Goal: Feedback & Contribution: Submit feedback/report problem

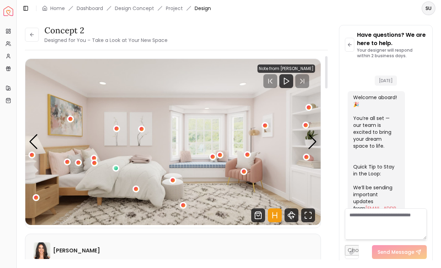
scroll to position [348, 0]
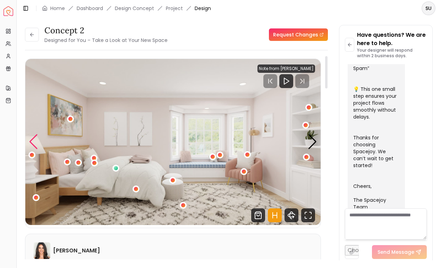
click at [34, 141] on div "Previous slide" at bounding box center [33, 141] width 9 height 15
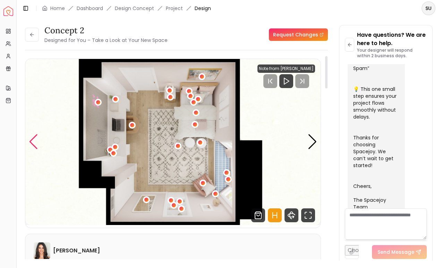
click at [34, 141] on div "Previous slide" at bounding box center [33, 141] width 9 height 15
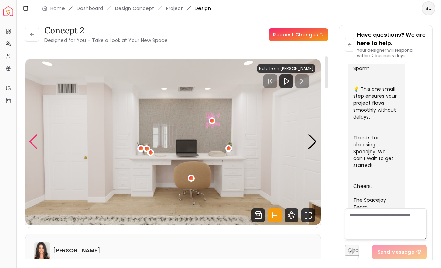
click at [34, 141] on div "Previous slide" at bounding box center [33, 141] width 9 height 15
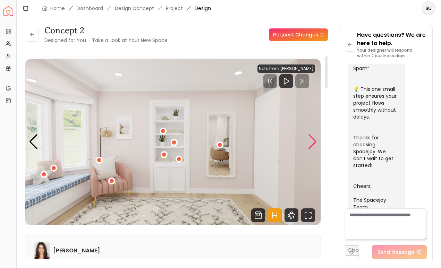
click at [309, 148] on div "Next slide" at bounding box center [312, 141] width 9 height 15
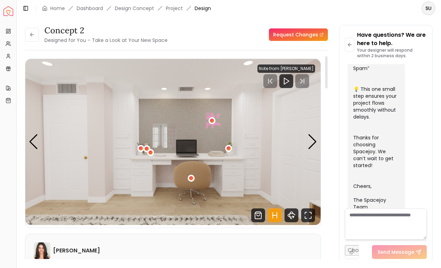
click at [310, 150] on img "4 / 5" at bounding box center [172, 142] width 295 height 166
click at [312, 145] on div "Next slide" at bounding box center [312, 141] width 9 height 15
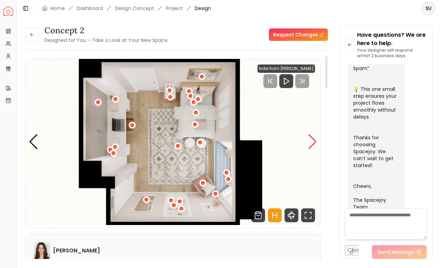
click at [312, 145] on div "Next slide" at bounding box center [312, 141] width 9 height 15
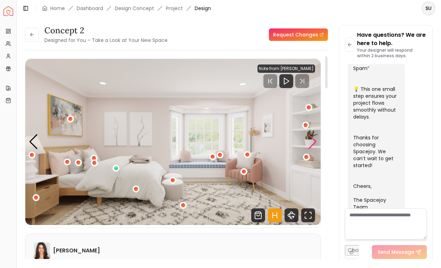
click at [312, 145] on div "Next slide" at bounding box center [312, 141] width 9 height 15
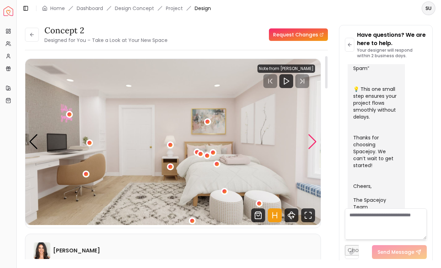
click at [312, 145] on div "Next slide" at bounding box center [312, 141] width 9 height 15
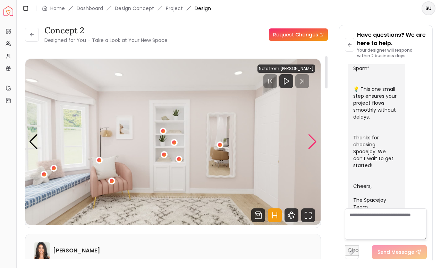
click at [312, 145] on div "Next slide" at bounding box center [312, 141] width 9 height 15
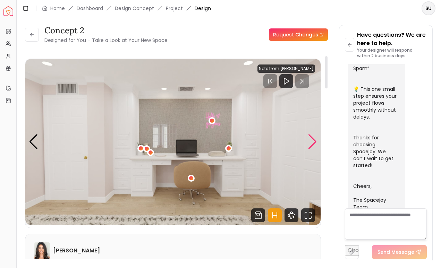
click at [312, 145] on div "Next slide" at bounding box center [312, 141] width 9 height 15
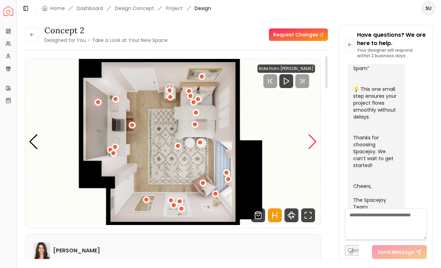
click at [312, 145] on div "Next slide" at bounding box center [312, 141] width 9 height 15
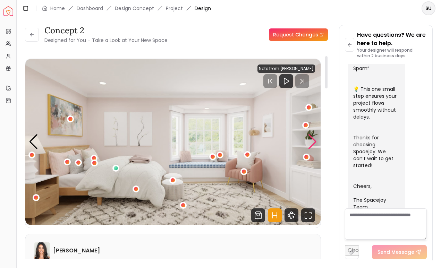
click at [312, 145] on div "Next slide" at bounding box center [312, 141] width 9 height 15
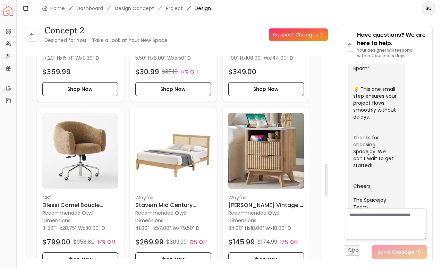
scroll to position [677, 0]
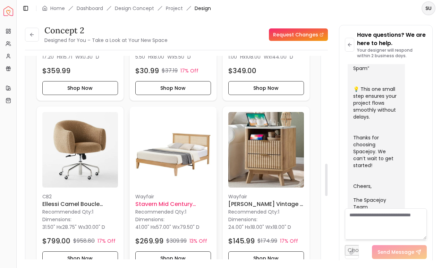
click at [171, 184] on img at bounding box center [173, 150] width 76 height 76
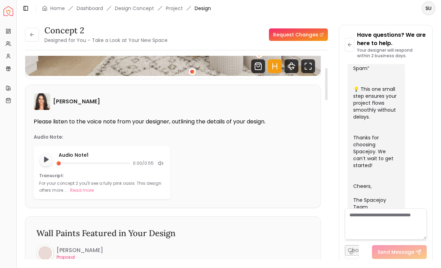
scroll to position [0, 0]
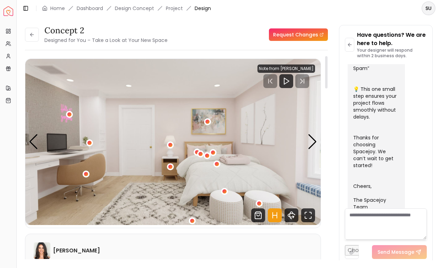
click at [273, 214] on icon "Hotspots Toggle" at bounding box center [275, 216] width 14 height 14
click at [275, 218] on icon "Hotspots Toggle" at bounding box center [275, 216] width 14 height 14
click at [286, 85] on icon "Play" at bounding box center [286, 81] width 8 height 8
click at [276, 82] on div at bounding box center [292, 81] width 46 height 14
click at [33, 142] on div "Previous slide" at bounding box center [33, 141] width 9 height 15
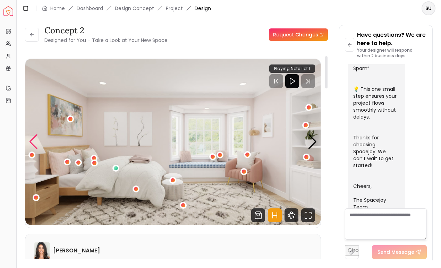
click at [33, 142] on div "Previous slide" at bounding box center [33, 141] width 9 height 15
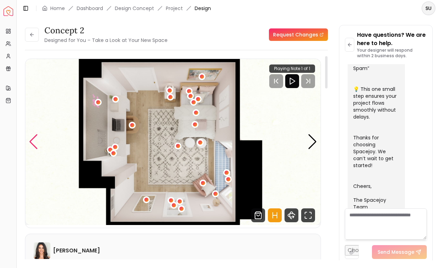
click at [33, 142] on div "Previous slide" at bounding box center [33, 141] width 9 height 15
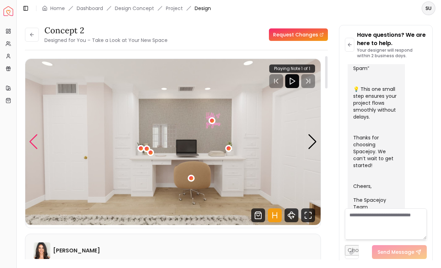
click at [33, 142] on div "Previous slide" at bounding box center [33, 141] width 9 height 15
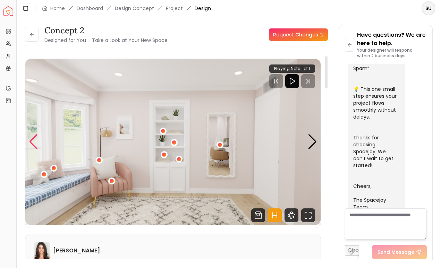
click at [37, 144] on div "Previous slide" at bounding box center [33, 141] width 9 height 15
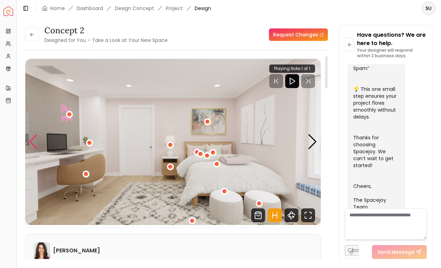
click at [34, 141] on div "Previous slide" at bounding box center [33, 141] width 9 height 15
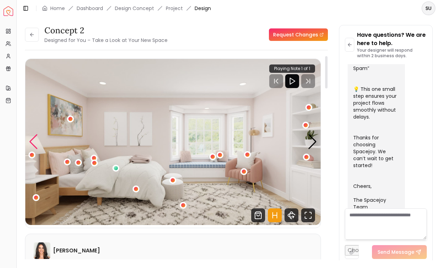
click at [34, 141] on div "Previous slide" at bounding box center [33, 141] width 9 height 15
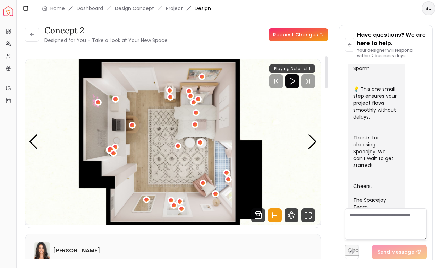
click at [110, 149] on div "5 / 5" at bounding box center [110, 149] width 5 height 5
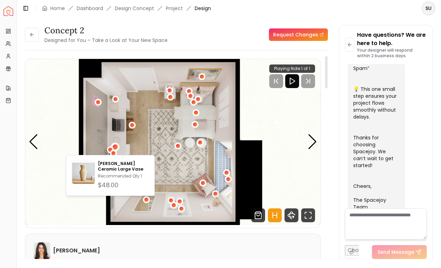
click at [116, 146] on div "5 / 5" at bounding box center [114, 146] width 5 height 5
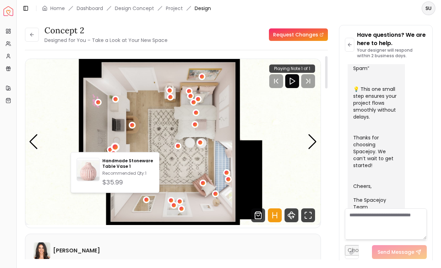
click at [184, 156] on img "5 / 5" at bounding box center [172, 142] width 295 height 166
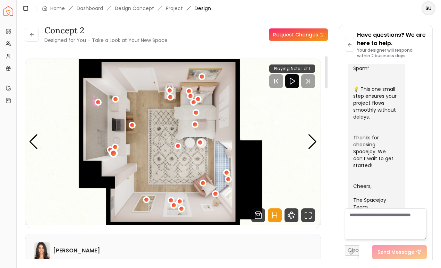
click at [113, 153] on div "5 / 5" at bounding box center [113, 153] width 5 height 5
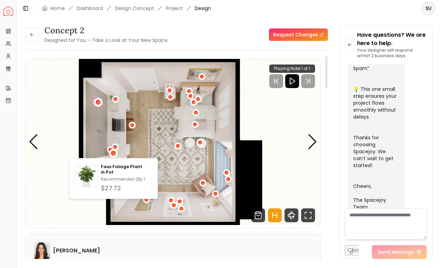
click at [97, 103] on div "5 / 5" at bounding box center [98, 102] width 5 height 5
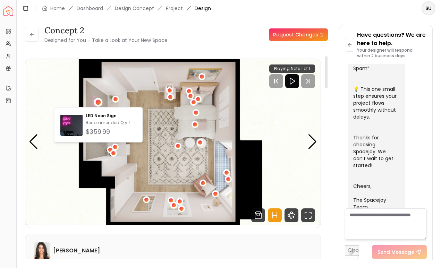
click at [119, 97] on img "5 / 5" at bounding box center [172, 142] width 295 height 166
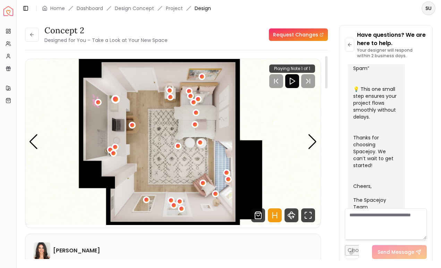
click at [118, 98] on div "5 / 5" at bounding box center [115, 99] width 9 height 9
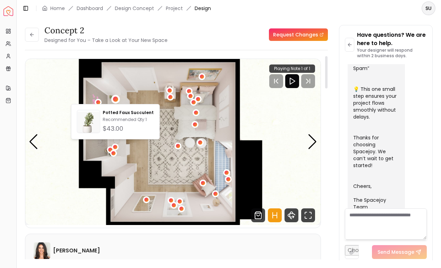
click at [175, 100] on img "5 / 5" at bounding box center [172, 142] width 295 height 166
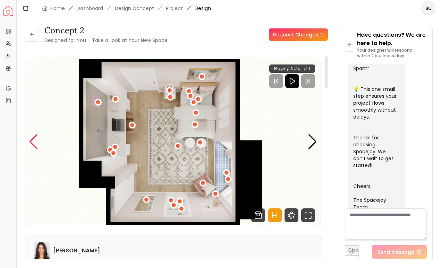
click at [36, 137] on div "Previous slide" at bounding box center [33, 141] width 9 height 15
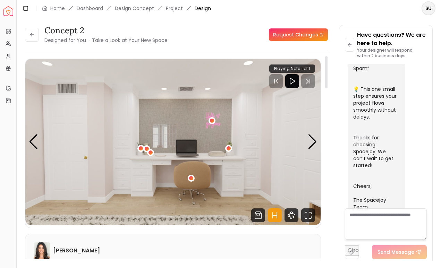
click at [163, 132] on img "4 / 5" at bounding box center [172, 142] width 295 height 166
click at [161, 133] on img "4 / 5" at bounding box center [172, 142] width 295 height 166
click at [213, 120] on div "4 / 5" at bounding box center [212, 120] width 5 height 5
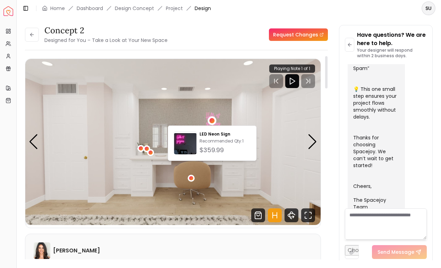
click at [219, 109] on img "4 / 5" at bounding box center [172, 142] width 295 height 166
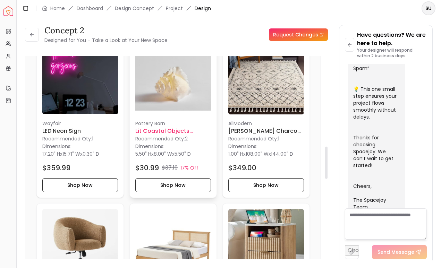
scroll to position [564, 0]
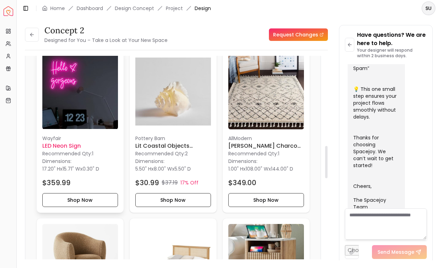
click at [59, 148] on h6 "LED Neon Sign" at bounding box center [80, 146] width 76 height 8
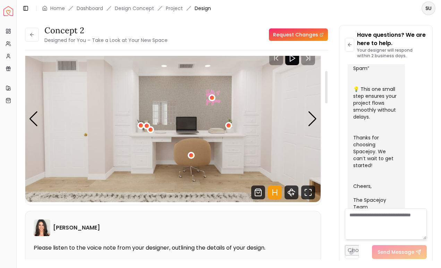
scroll to position [0, 0]
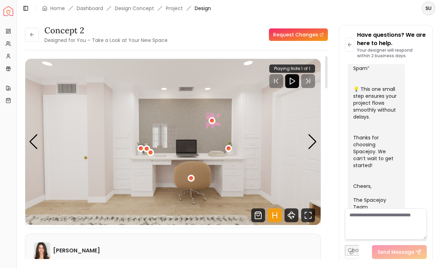
click at [163, 139] on img "4 / 5" at bounding box center [172, 142] width 295 height 166
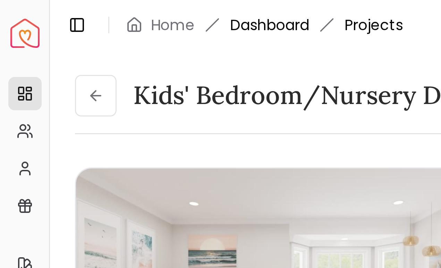
scroll to position [354, 0]
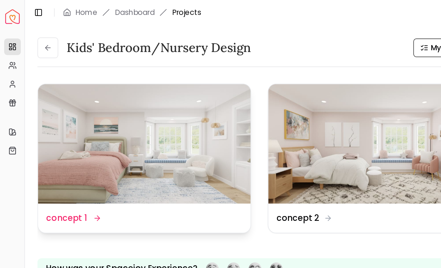
click at [104, 109] on img at bounding box center [96, 96] width 142 height 80
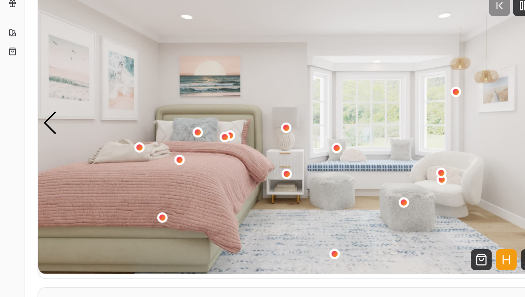
scroll to position [12, 0]
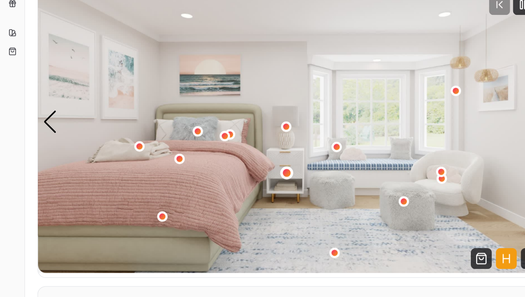
click at [190, 181] on div "1 / 5" at bounding box center [190, 181] width 5 height 5
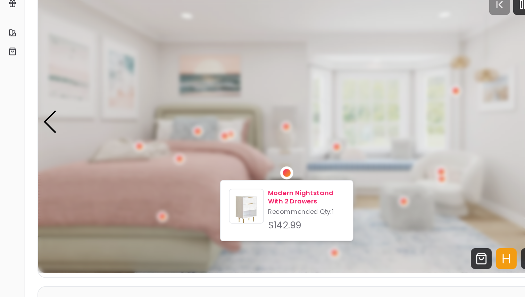
click at [189, 194] on p "Modern Nightstand With 2 Drawers" at bounding box center [204, 198] width 51 height 11
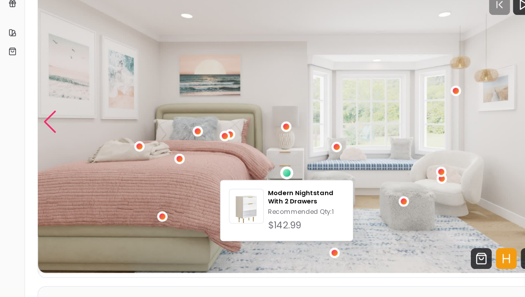
click at [33, 148] on div "Previous slide" at bounding box center [33, 147] width 9 height 15
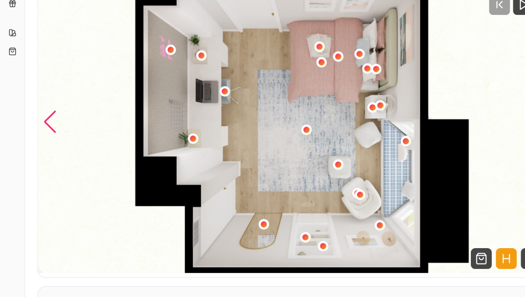
click at [37, 151] on div "Previous slide" at bounding box center [33, 147] width 9 height 15
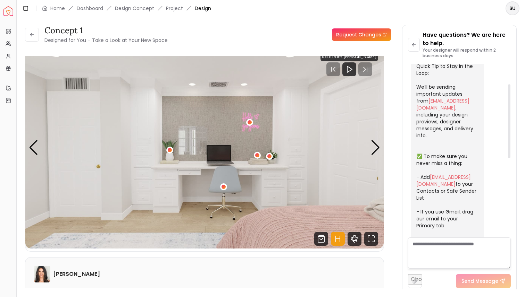
scroll to position [0, 0]
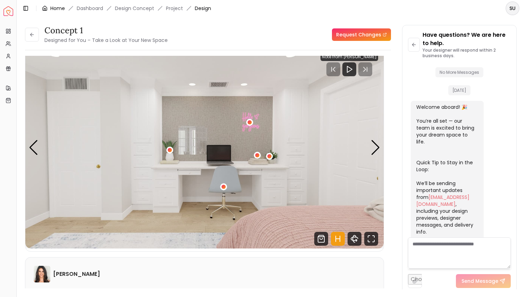
click at [53, 9] on link "Home" at bounding box center [57, 8] width 15 height 7
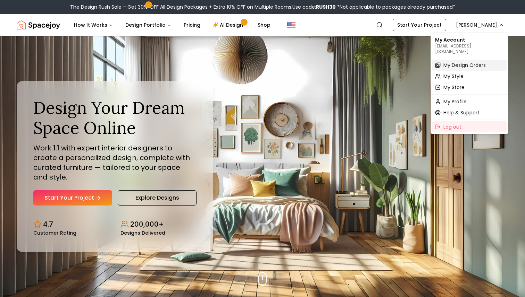
click at [441, 62] on span "My Design Orders" at bounding box center [464, 65] width 42 height 7
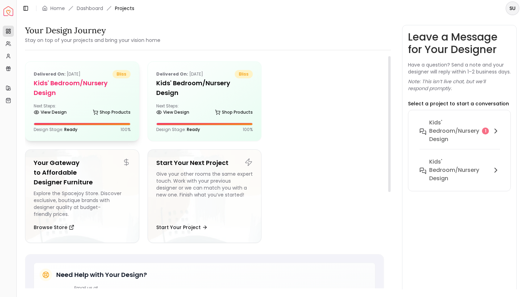
click at [80, 103] on div "Next Steps: View Design Shop Products" at bounding box center [82, 110] width 97 height 14
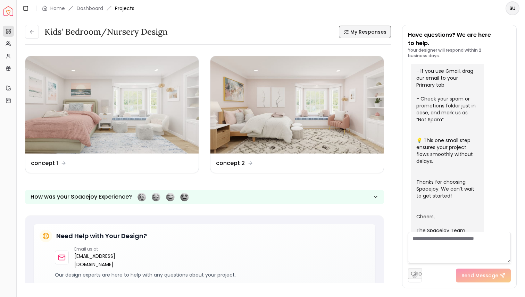
click at [361, 34] on span "My Responses" at bounding box center [368, 31] width 36 height 7
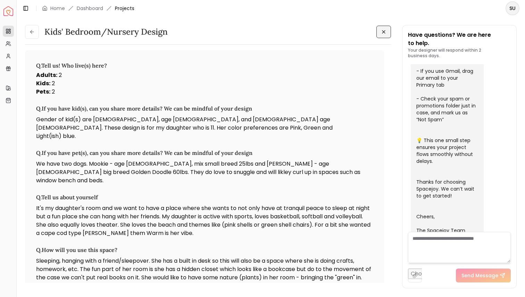
click at [382, 32] on icon at bounding box center [384, 32] width 6 height 6
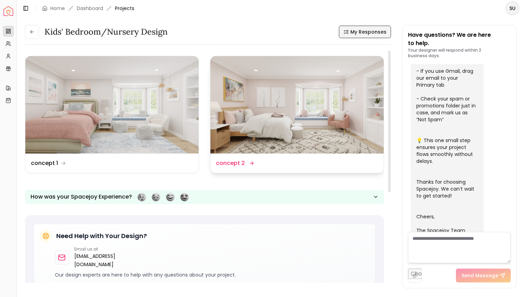
click at [333, 101] on img at bounding box center [296, 104] width 173 height 97
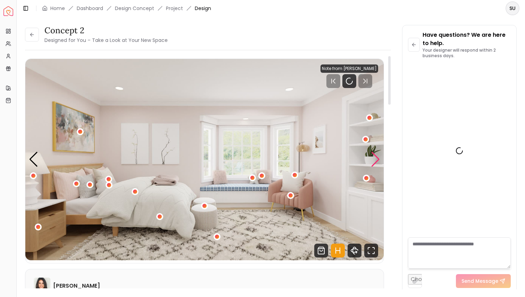
click at [374, 162] on div "Next slide" at bounding box center [375, 159] width 9 height 15
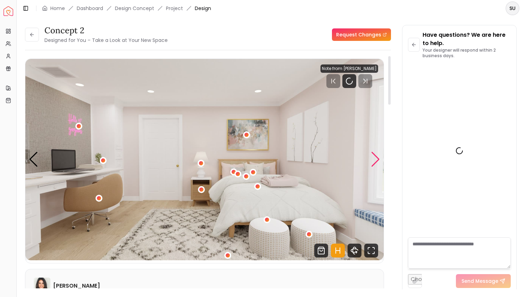
click at [374, 162] on div "Next slide" at bounding box center [375, 159] width 9 height 15
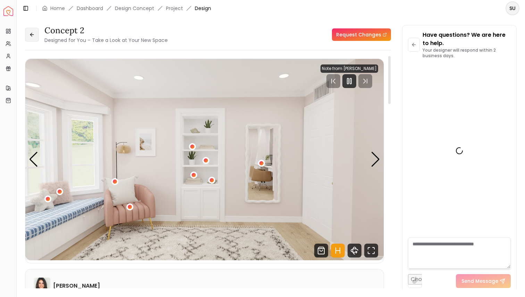
scroll to position [222, 0]
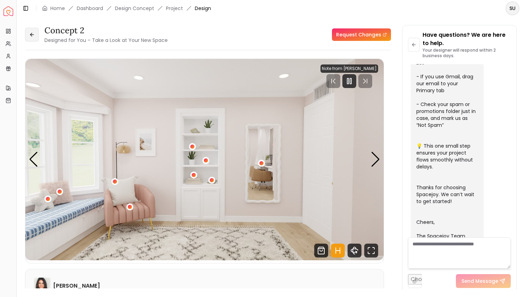
click at [31, 40] on button at bounding box center [32, 35] width 14 height 14
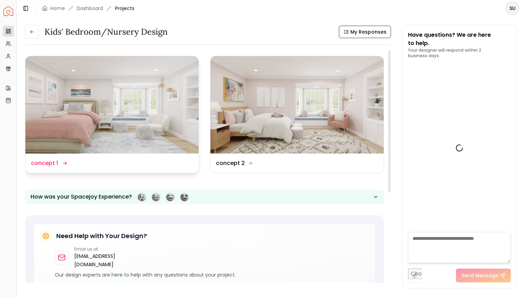
click at [92, 91] on img at bounding box center [111, 104] width 173 height 97
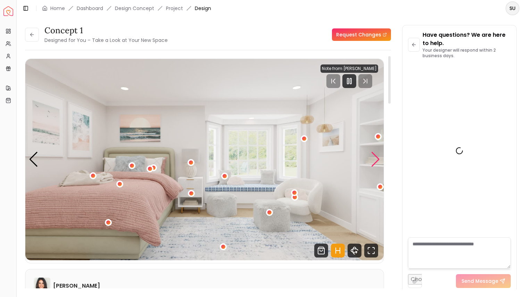
click at [372, 158] on div "Next slide" at bounding box center [375, 159] width 9 height 15
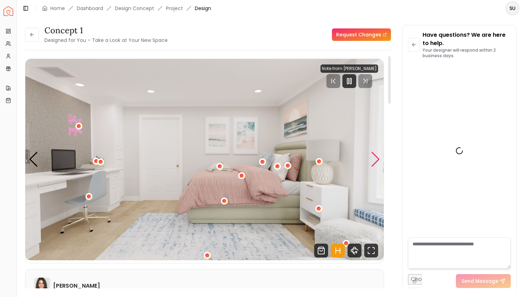
scroll to position [222, 0]
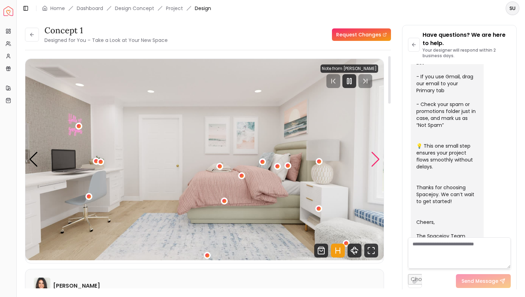
click at [372, 158] on div "Next slide" at bounding box center [375, 159] width 9 height 15
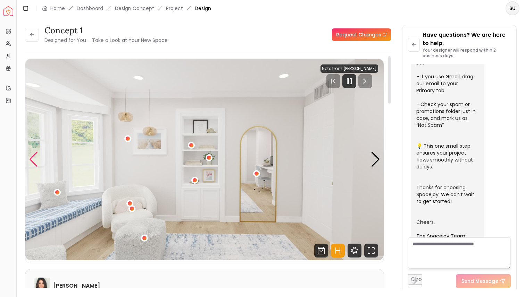
click at [32, 158] on div "Previous slide" at bounding box center [33, 159] width 9 height 15
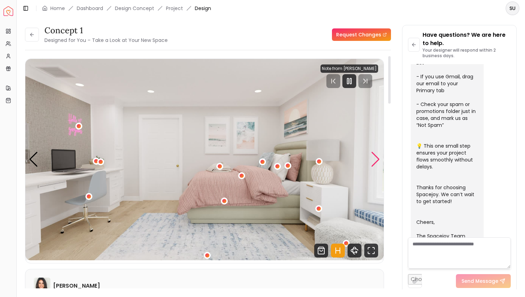
click at [374, 163] on div "Next slide" at bounding box center [375, 159] width 9 height 15
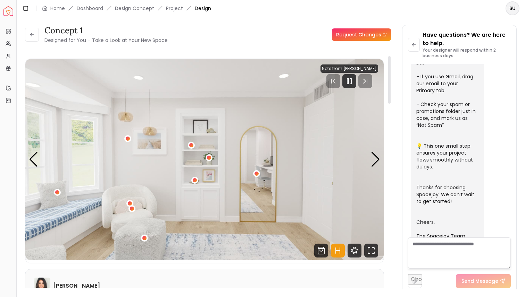
click at [383, 155] on div "00:27 01:11 Note from Angela Amore Pannellum Loading... Start" at bounding box center [204, 161] width 359 height 205
click at [376, 158] on div "Next slide" at bounding box center [375, 159] width 9 height 15
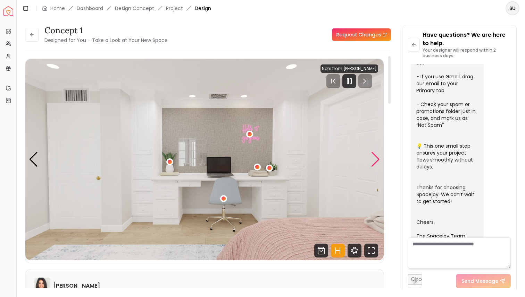
click at [376, 158] on div "Next slide" at bounding box center [375, 159] width 9 height 15
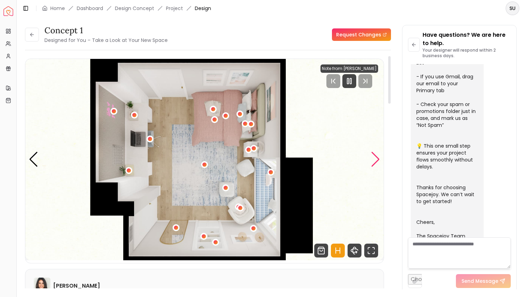
click at [376, 158] on div "Next slide" at bounding box center [375, 159] width 9 height 15
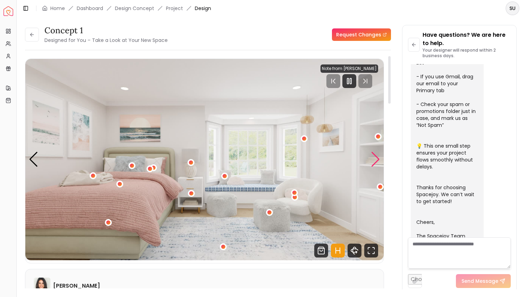
click at [376, 158] on div "Next slide" at bounding box center [375, 159] width 9 height 15
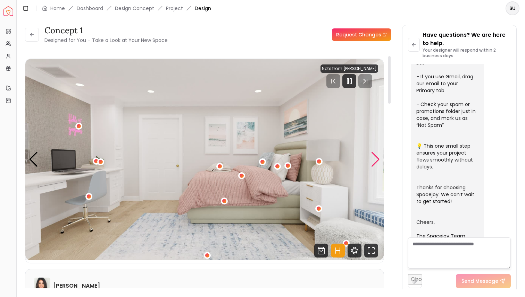
click at [376, 158] on div "Next slide" at bounding box center [375, 159] width 9 height 15
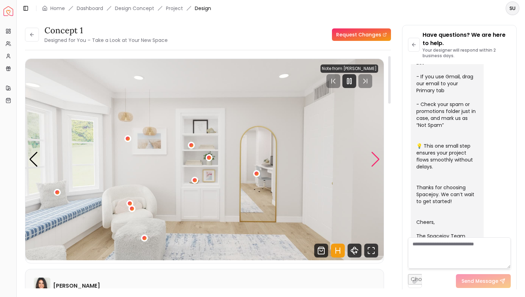
click at [376, 158] on div "Next slide" at bounding box center [375, 159] width 9 height 15
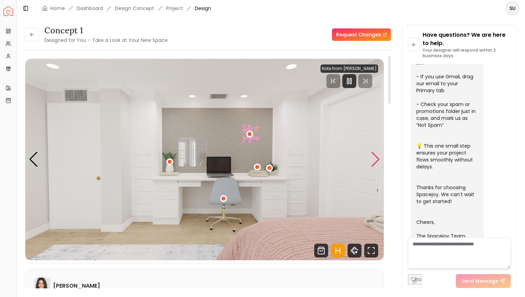
click at [376, 158] on div "Next slide" at bounding box center [375, 159] width 9 height 15
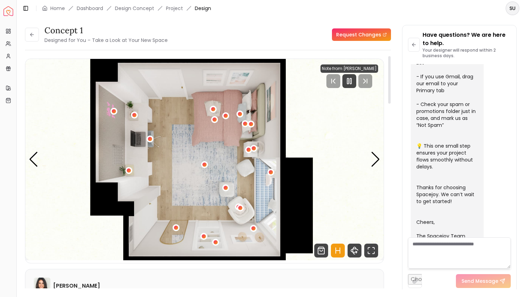
click at [39, 158] on img "5 / 5" at bounding box center [204, 160] width 358 height 202
click at [372, 165] on div "Next slide" at bounding box center [375, 159] width 9 height 15
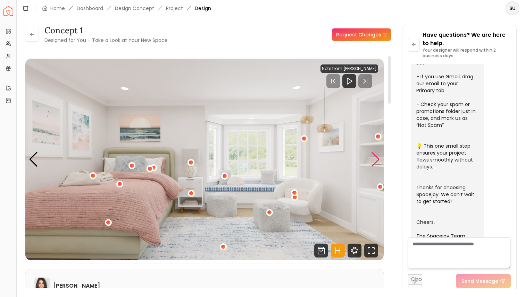
click at [376, 165] on div "Next slide" at bounding box center [375, 159] width 9 height 15
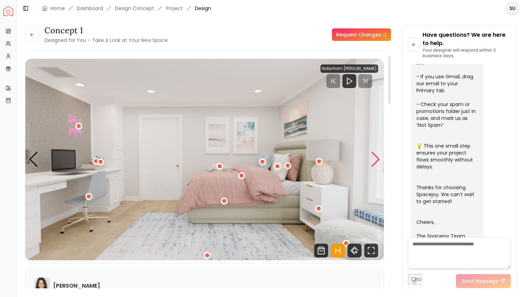
click at [376, 165] on div "Next slide" at bounding box center [375, 159] width 9 height 15
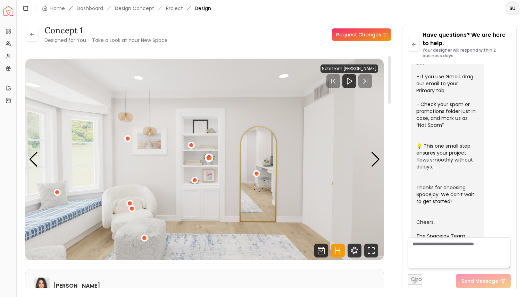
click at [208, 159] on div "3 / 5" at bounding box center [208, 157] width 5 height 5
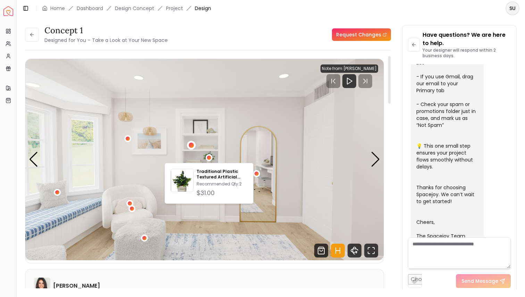
click at [187, 144] on div "3 / 5" at bounding box center [191, 145] width 9 height 9
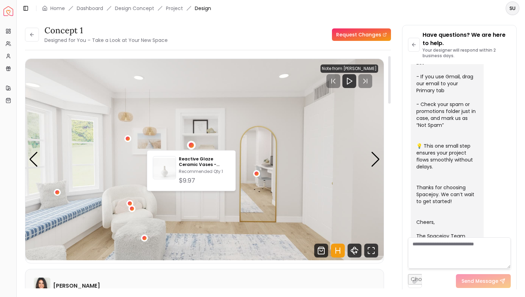
click at [228, 134] on img "3 / 5" at bounding box center [204, 160] width 358 height 202
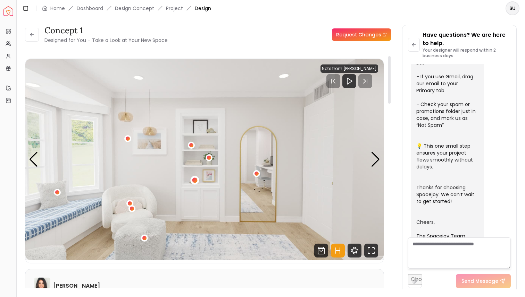
click at [193, 180] on div "3 / 5" at bounding box center [194, 180] width 5 height 5
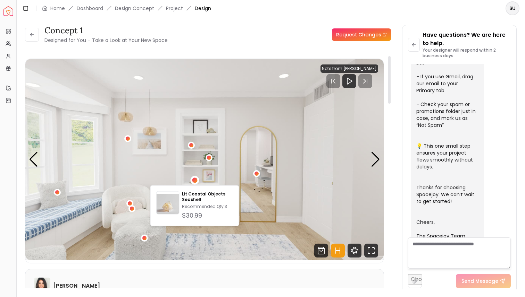
click at [247, 166] on img "3 / 5" at bounding box center [204, 160] width 358 height 202
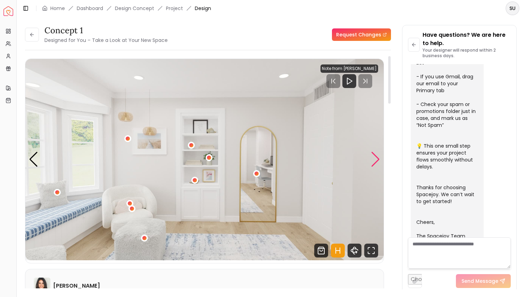
click at [375, 160] on div "Next slide" at bounding box center [375, 159] width 9 height 15
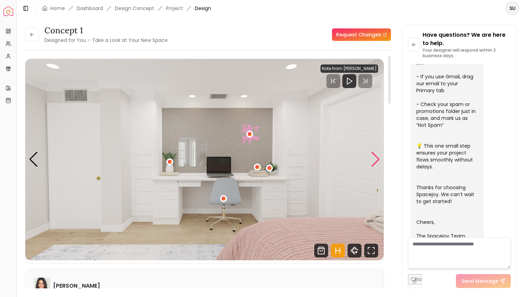
click at [375, 160] on div "Next slide" at bounding box center [375, 159] width 9 height 15
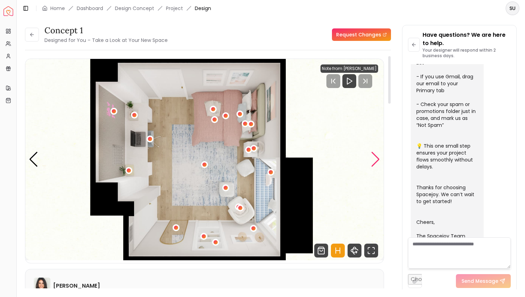
click at [375, 160] on div "Next slide" at bounding box center [375, 159] width 9 height 15
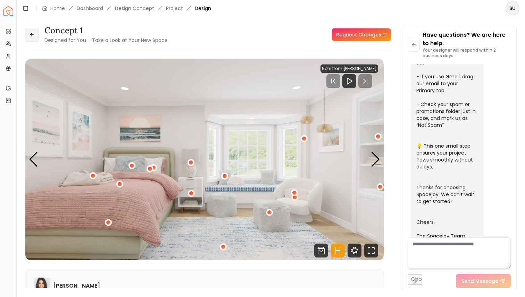
click at [28, 34] on button at bounding box center [32, 35] width 14 height 14
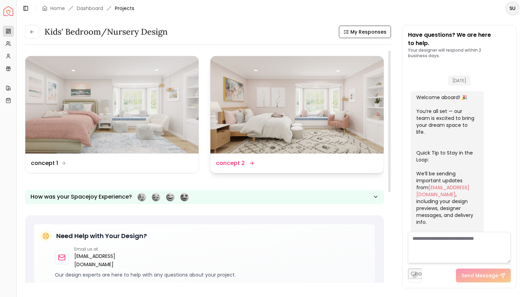
scroll to position [228, 0]
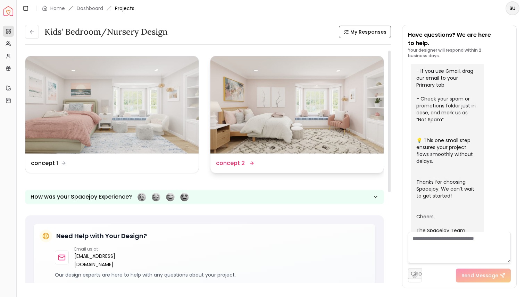
click at [282, 117] on img at bounding box center [296, 104] width 173 height 97
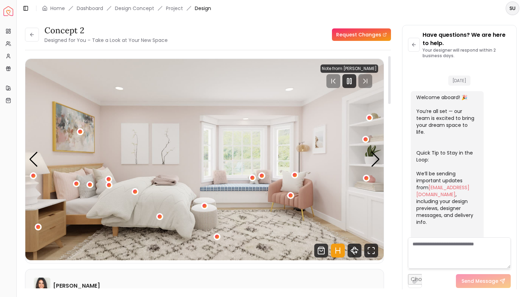
scroll to position [222, 0]
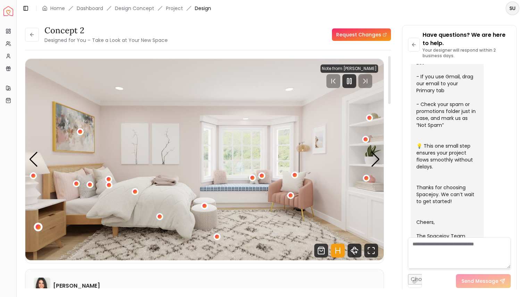
click at [35, 226] on div "1 / 5" at bounding box center [38, 227] width 9 height 9
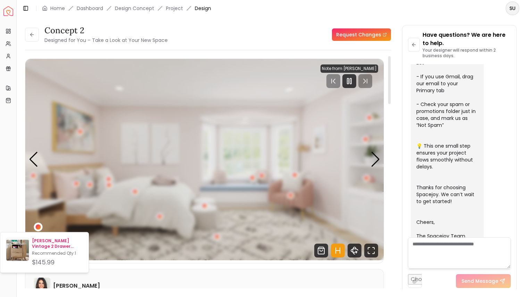
click at [45, 250] on div "Hardester Vintage 2 Drawer Nightstand Recommended Qty: 1 $145.99" at bounding box center [57, 252] width 51 height 29
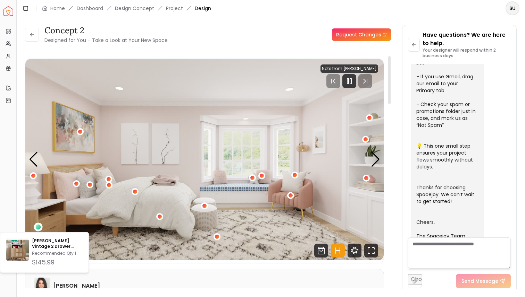
click at [158, 180] on img "1 / 5" at bounding box center [204, 160] width 358 height 202
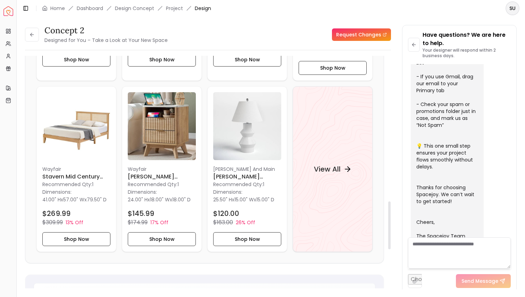
scroll to position [728, 0]
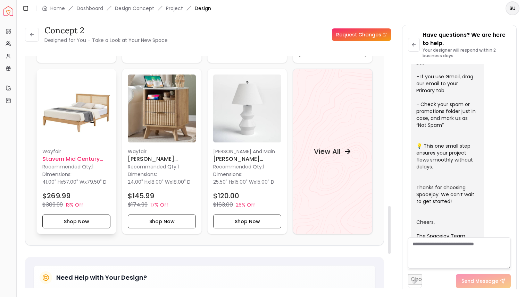
click at [90, 100] on img at bounding box center [76, 109] width 68 height 68
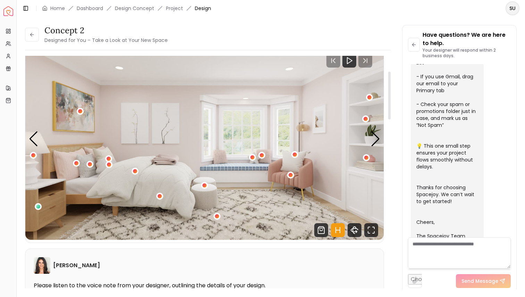
scroll to position [0, 0]
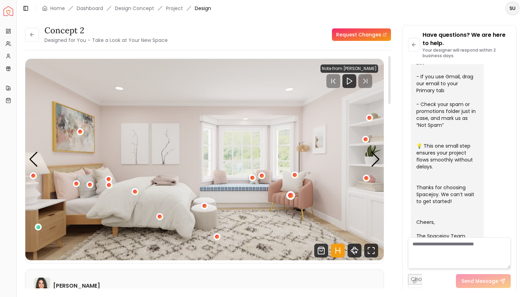
click at [289, 196] on div "1 / 5" at bounding box center [290, 195] width 5 height 5
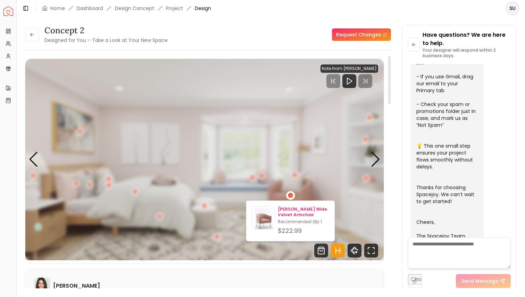
click at [286, 218] on p "[PERSON_NAME] Wide Velvet Armchair" at bounding box center [303, 212] width 51 height 11
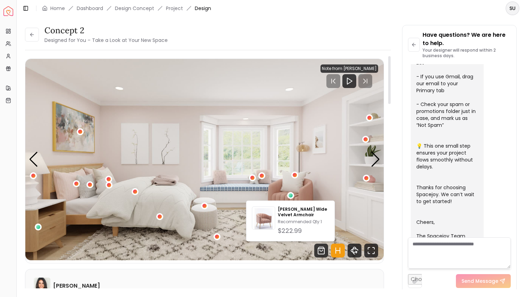
click at [278, 136] on img "1 / 5" at bounding box center [204, 160] width 358 height 202
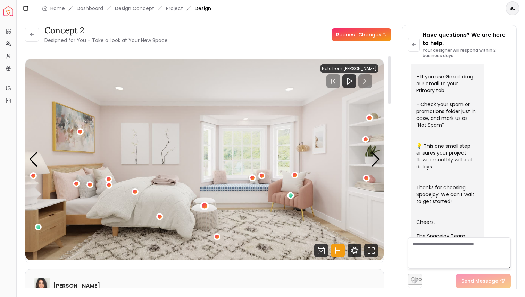
click at [204, 209] on div "1 / 5" at bounding box center [204, 206] width 5 height 5
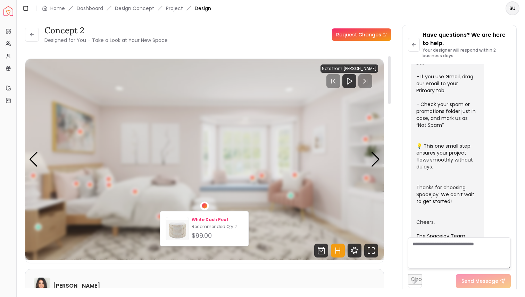
click at [203, 219] on p "White Dash Pouf" at bounding box center [217, 220] width 51 height 6
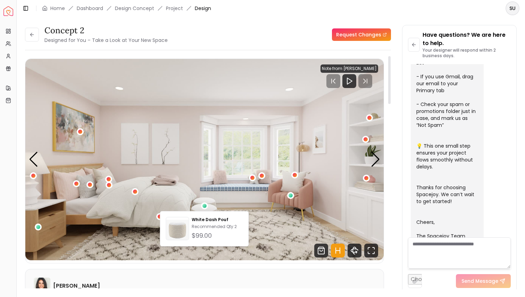
click at [305, 129] on img "1 / 5" at bounding box center [204, 160] width 358 height 202
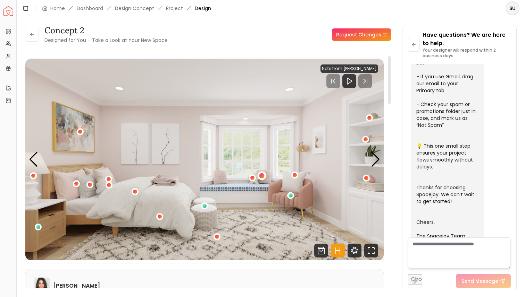
click at [260, 177] on div "1 / 5" at bounding box center [261, 175] width 5 height 5
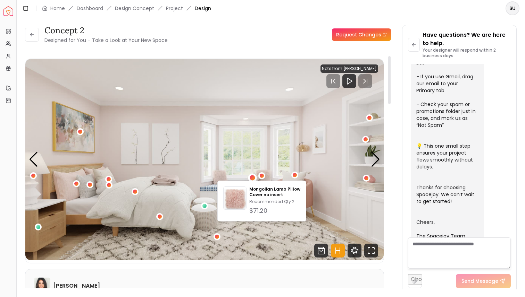
click at [254, 177] on div "1 / 5" at bounding box center [252, 177] width 5 height 5
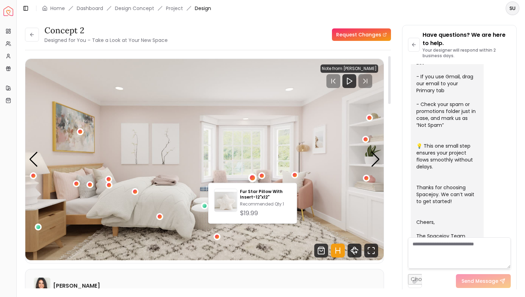
click at [216, 135] on img "1 / 5" at bounding box center [204, 160] width 358 height 202
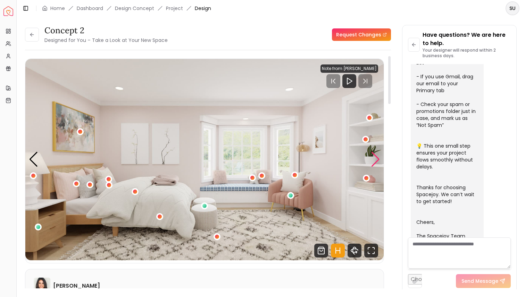
click at [371, 161] on div "Next slide" at bounding box center [375, 159] width 9 height 15
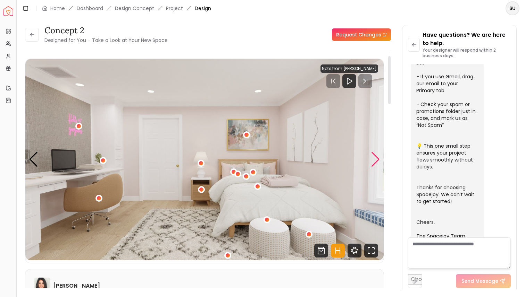
click at [371, 161] on div "Next slide" at bounding box center [375, 159] width 9 height 15
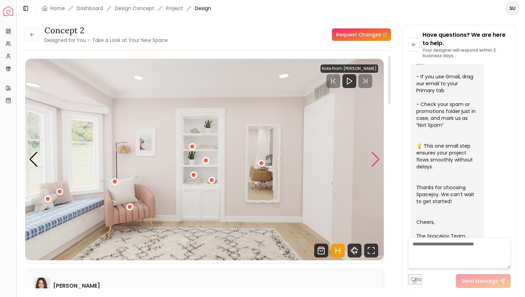
click at [371, 161] on div "Next slide" at bounding box center [375, 159] width 9 height 15
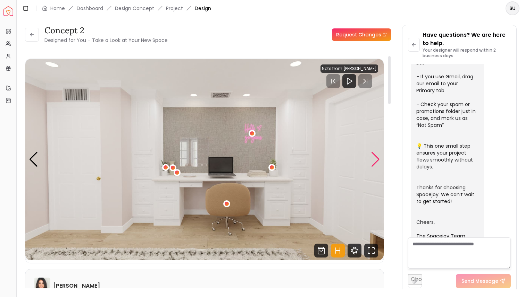
click at [371, 161] on div "Next slide" at bounding box center [375, 159] width 9 height 15
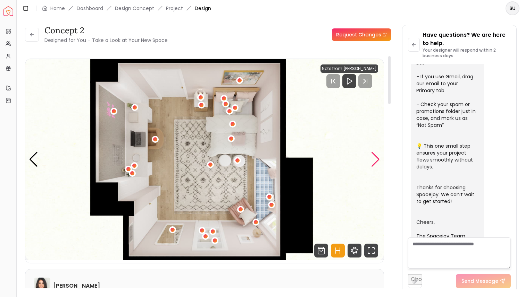
click at [371, 161] on div "Next slide" at bounding box center [375, 159] width 9 height 15
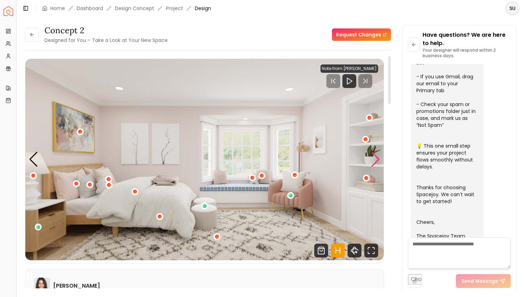
click at [371, 161] on div "Next slide" at bounding box center [375, 159] width 9 height 15
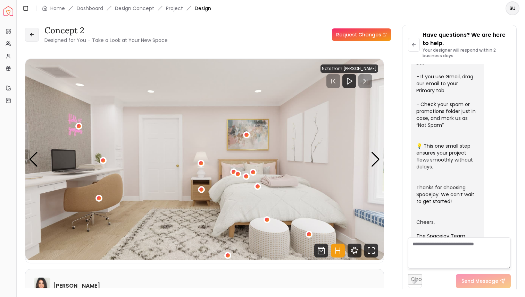
click at [25, 34] on button at bounding box center [32, 35] width 14 height 14
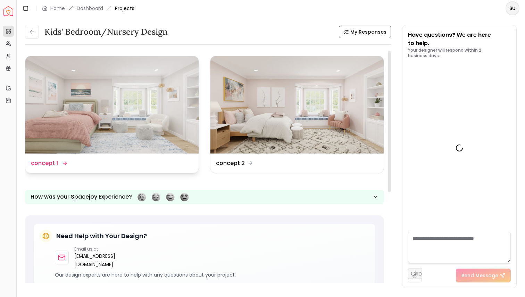
scroll to position [228, 0]
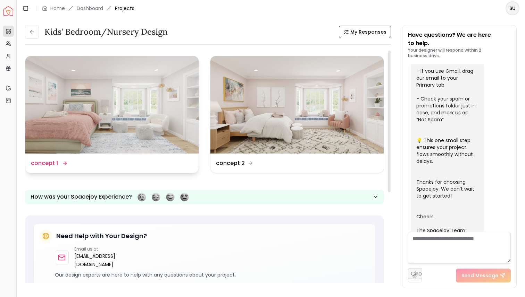
click at [133, 132] on img at bounding box center [111, 104] width 173 height 97
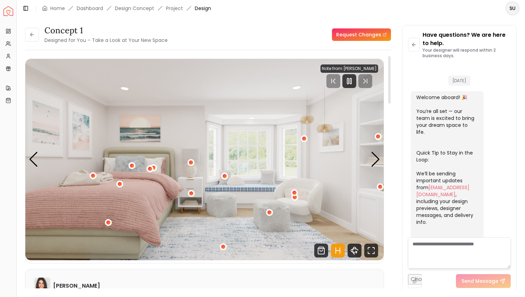
scroll to position [222, 0]
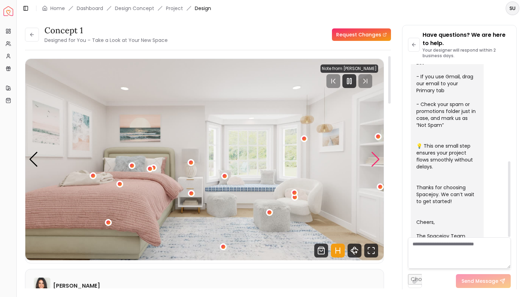
click at [376, 157] on div "Next slide" at bounding box center [375, 159] width 9 height 15
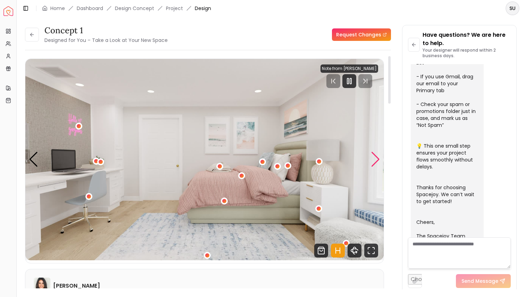
click at [376, 157] on div "Next slide" at bounding box center [375, 159] width 9 height 15
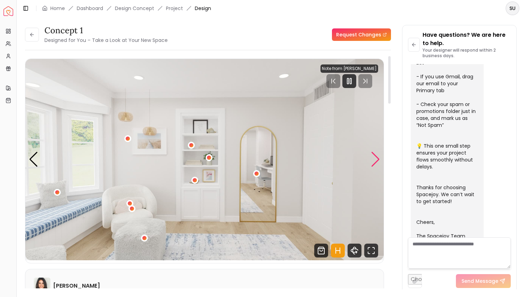
click at [376, 157] on div "Next slide" at bounding box center [375, 159] width 9 height 15
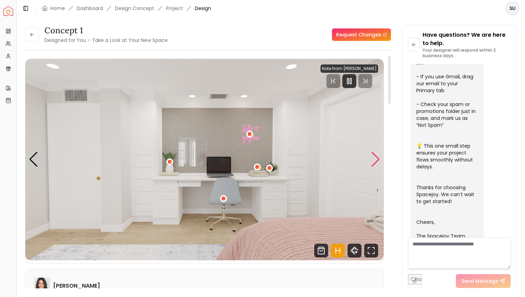
click at [376, 157] on div "Next slide" at bounding box center [375, 159] width 9 height 15
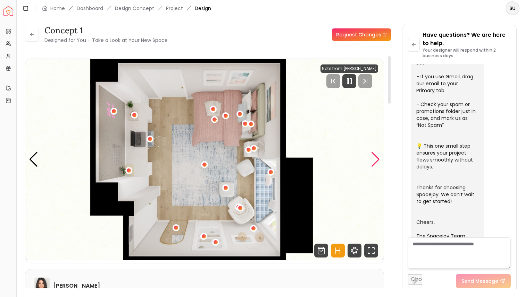
click at [377, 161] on div "Next slide" at bounding box center [375, 159] width 9 height 15
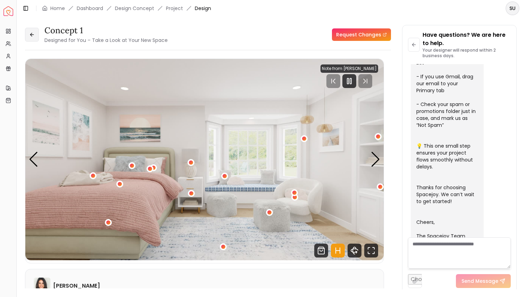
click at [29, 34] on icon at bounding box center [32, 35] width 6 height 6
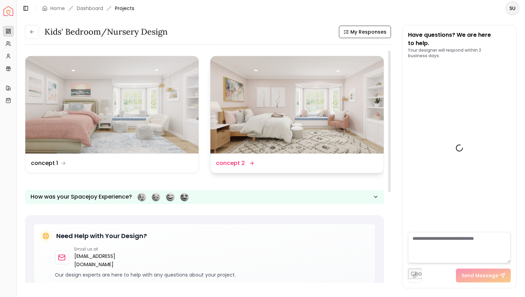
click at [306, 104] on img at bounding box center [296, 104] width 173 height 97
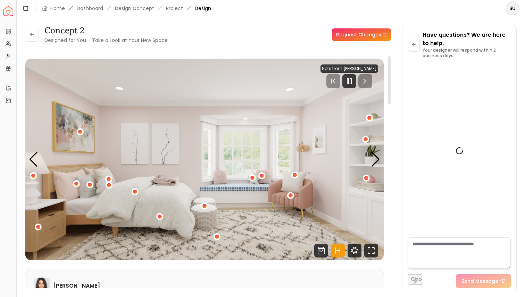
scroll to position [222, 0]
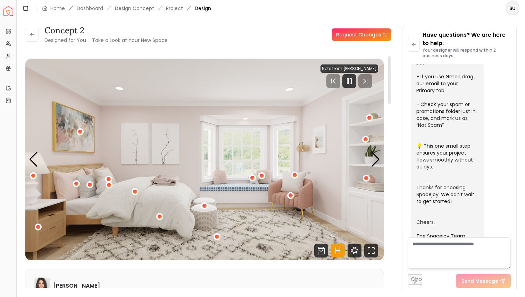
click at [361, 32] on link "Request Changes" at bounding box center [361, 34] width 59 height 12
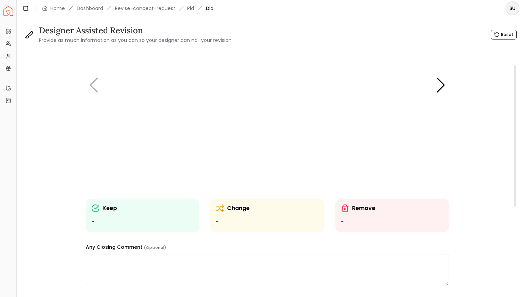
scroll to position [158, 0]
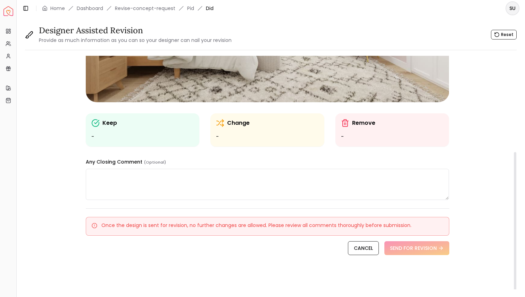
click at [105, 130] on div "Keep -" at bounding box center [142, 130] width 103 height 22
click at [110, 125] on p "Keep" at bounding box center [109, 123] width 15 height 8
click at [94, 125] on icon at bounding box center [95, 123] width 8 height 8
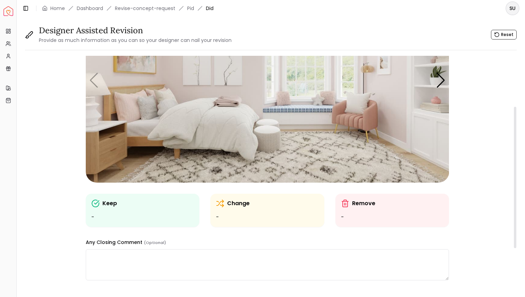
scroll to position [6, 0]
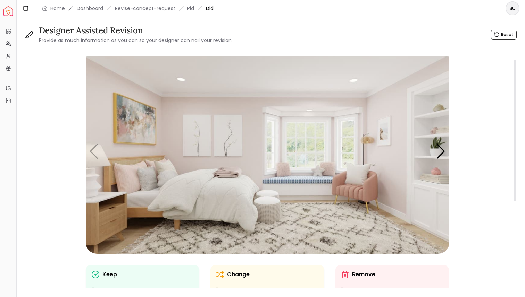
click at [102, 273] on p "Keep" at bounding box center [109, 275] width 15 height 8
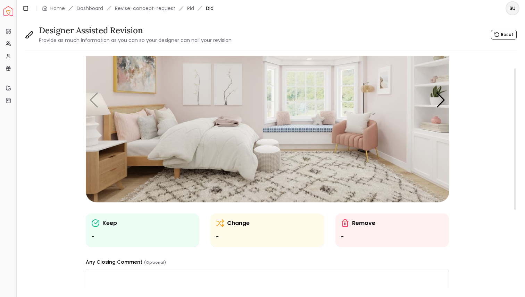
scroll to position [83, 0]
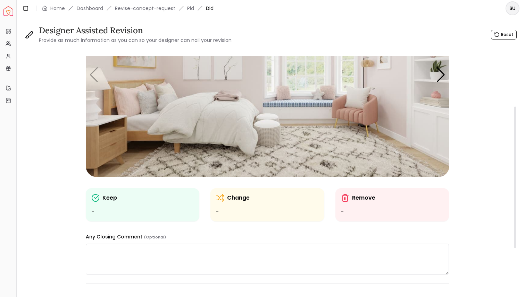
click at [218, 209] on ul "-" at bounding box center [267, 212] width 103 height 8
click at [218, 212] on ul "-" at bounding box center [267, 212] width 103 height 8
click at [105, 212] on ul "-" at bounding box center [142, 212] width 103 height 8
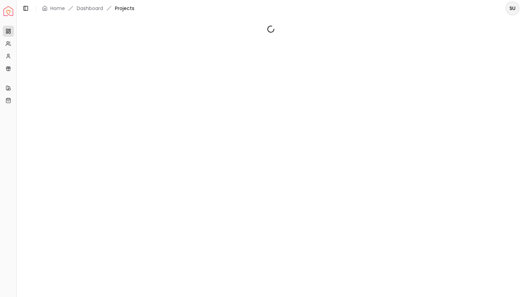
click at [104, 212] on div at bounding box center [271, 153] width 508 height 273
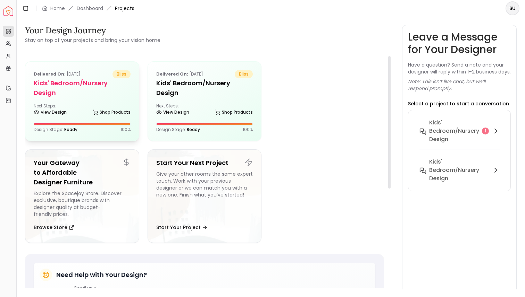
click at [82, 103] on div "Next Steps: View Design Shop Products" at bounding box center [82, 110] width 97 height 14
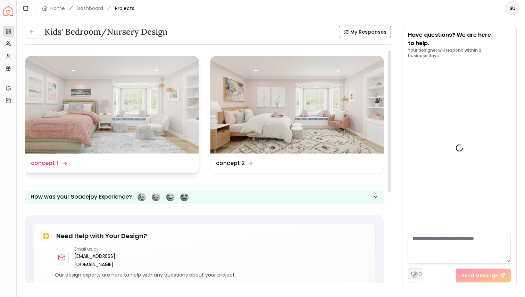
scroll to position [228, 0]
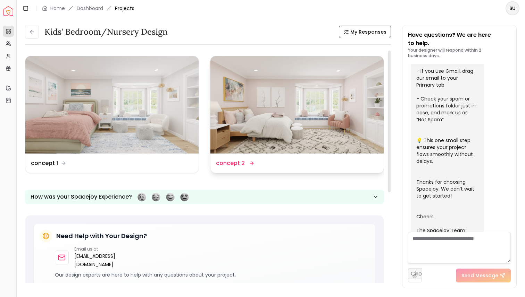
click at [280, 108] on img at bounding box center [296, 104] width 173 height 97
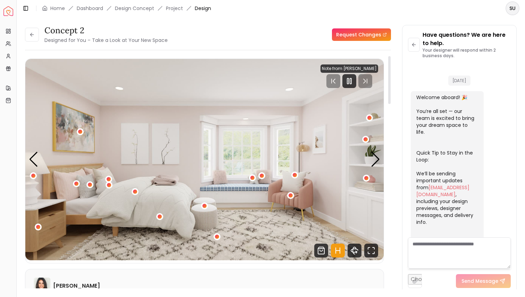
scroll to position [222, 0]
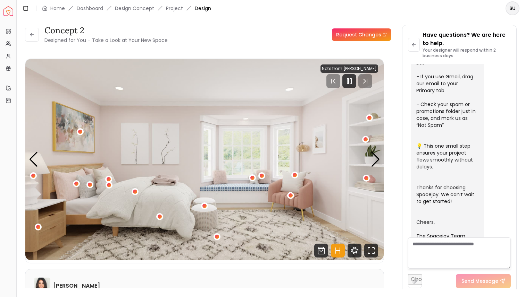
click at [363, 37] on link "Request Changes" at bounding box center [361, 34] width 59 height 12
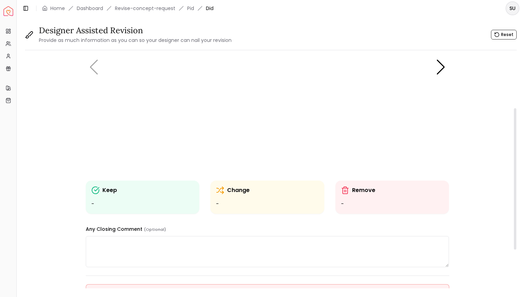
scroll to position [114, 0]
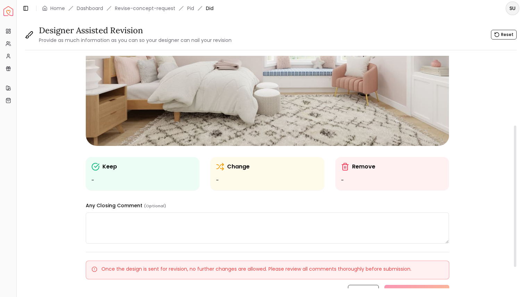
click at [91, 180] on ul "-" at bounding box center [142, 181] width 103 height 8
click at [96, 181] on ul "-" at bounding box center [142, 181] width 103 height 8
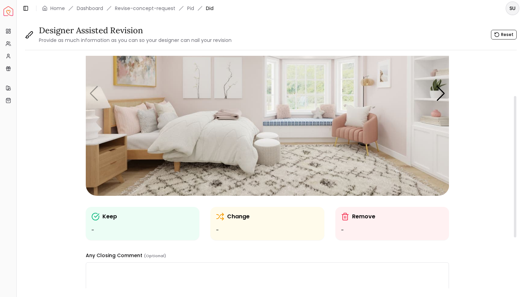
scroll to position [61, 0]
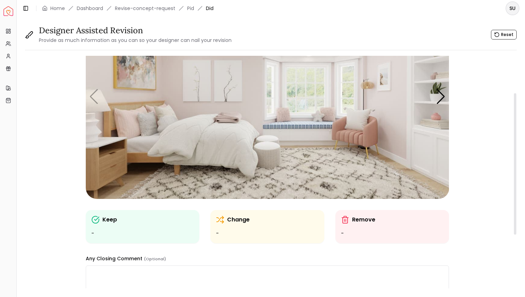
click at [118, 229] on div "Keep -" at bounding box center [142, 227] width 103 height 22
click at [106, 217] on p "Keep" at bounding box center [109, 220] width 15 height 8
click at [95, 218] on icon at bounding box center [95, 220] width 8 height 8
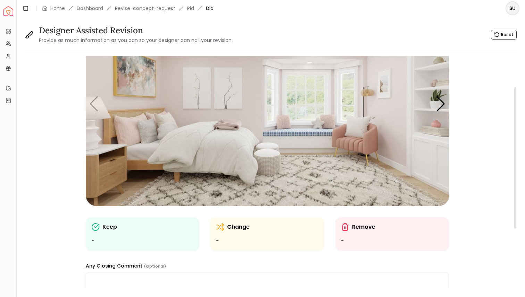
scroll to position [45, 0]
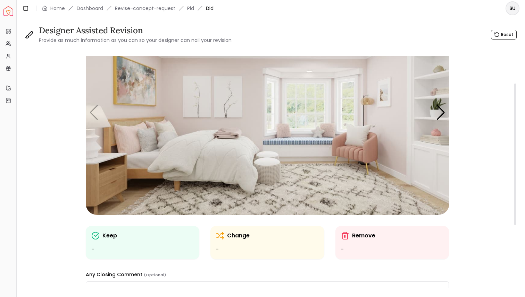
click at [235, 237] on p "Change" at bounding box center [238, 236] width 23 height 8
click at [217, 248] on ul "-" at bounding box center [267, 250] width 103 height 8
click at [27, 36] on icon at bounding box center [27, 37] width 3 height 2
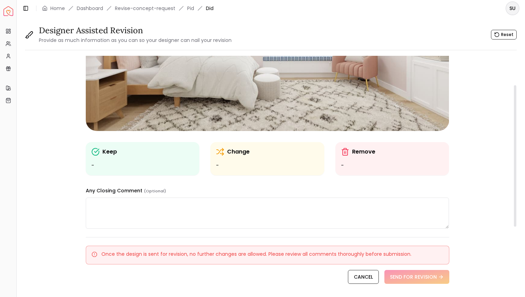
scroll to position [158, 0]
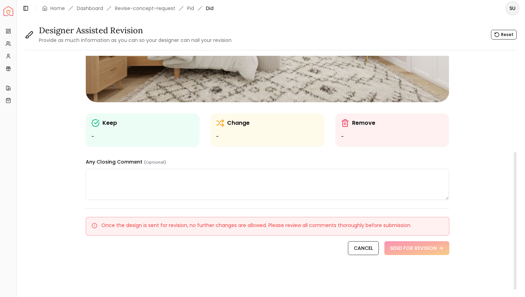
click at [105, 179] on textarea at bounding box center [267, 184] width 363 height 31
click at [346, 137] on ul "-" at bounding box center [392, 137] width 103 height 8
click at [197, 227] on div "Once the design is sent for revision, no further changes are allowed. Please re…" at bounding box center [267, 225] width 351 height 7
click at [112, 142] on div "Keep -" at bounding box center [143, 129] width 114 height 33
click at [93, 137] on ul "-" at bounding box center [142, 137] width 103 height 8
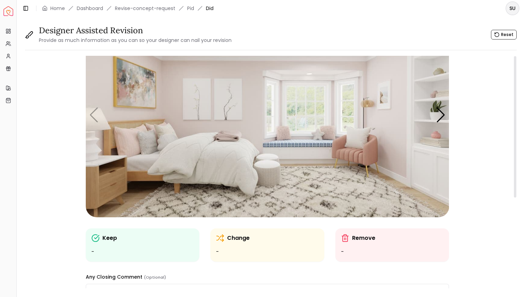
scroll to position [0, 0]
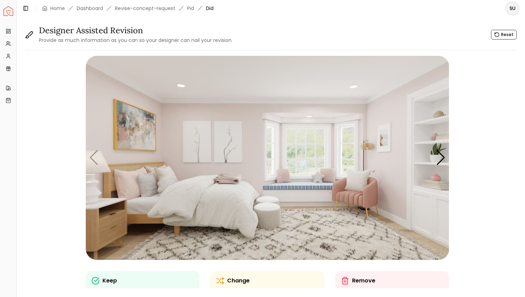
click at [48, 39] on small "Provide as much information as you can so your designer can nail your revision" at bounding box center [135, 40] width 193 height 7
click at [30, 35] on icon at bounding box center [30, 34] width 5 height 5
click at [248, 138] on img "1 / 5" at bounding box center [267, 158] width 363 height 204
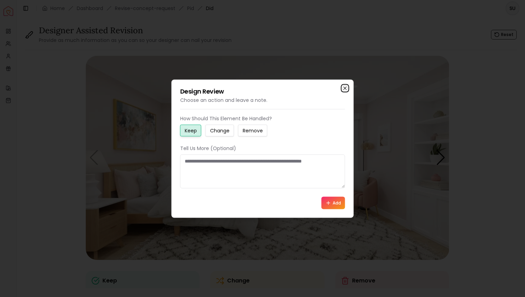
click at [343, 89] on icon "button" at bounding box center [345, 88] width 6 height 6
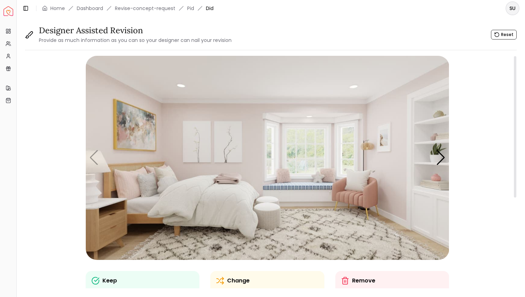
click at [122, 280] on div "Keep" at bounding box center [142, 281] width 103 height 8
click at [96, 282] on icon at bounding box center [95, 281] width 8 height 8
click at [115, 198] on img "1 / 5" at bounding box center [267, 158] width 363 height 204
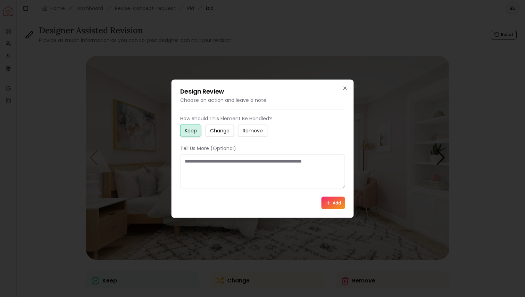
click at [340, 91] on h2 "Design Review" at bounding box center [262, 91] width 165 height 6
click at [344, 87] on icon "button" at bounding box center [345, 88] width 6 height 6
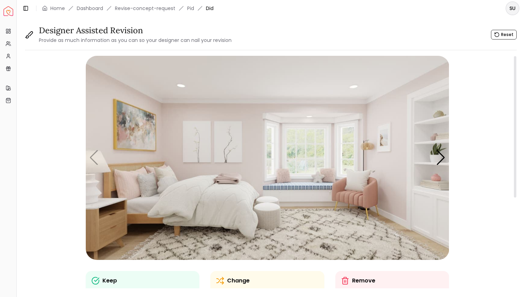
click at [114, 220] on img "1 / 5" at bounding box center [267, 158] width 363 height 204
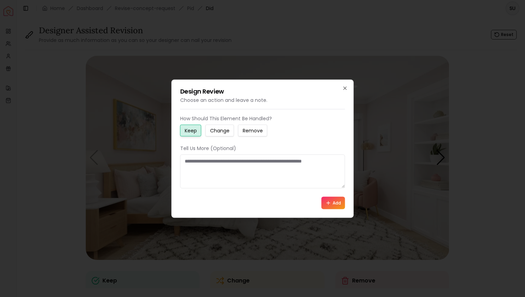
click at [205, 163] on textarea at bounding box center [262, 171] width 165 height 34
type textarea "**********"
click at [333, 205] on button "Add" at bounding box center [333, 203] width 24 height 12
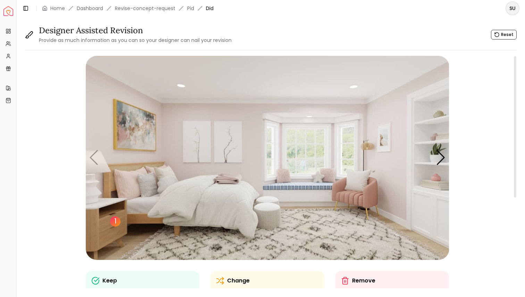
click at [115, 221] on div "1" at bounding box center [115, 221] width 10 height 10
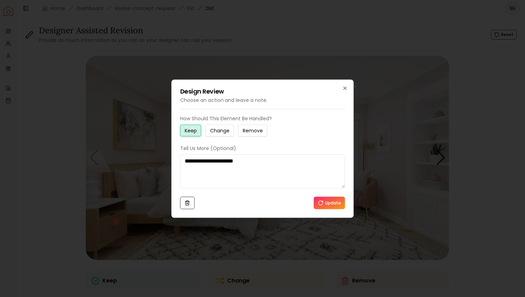
drag, startPoint x: 255, startPoint y: 161, endPoint x: 164, endPoint y: 160, distance: 90.9
click at [164, 160] on body "**********" at bounding box center [262, 148] width 525 height 297
type textarea "**********"
click at [329, 203] on button "Update" at bounding box center [329, 203] width 31 height 12
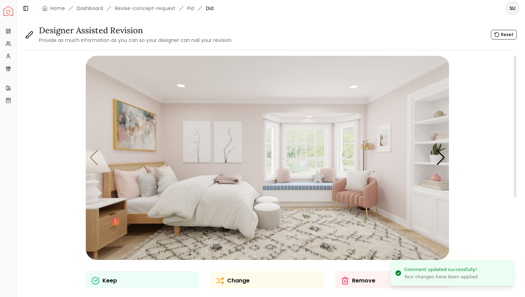
click at [110, 182] on img "1 / 5" at bounding box center [267, 158] width 363 height 204
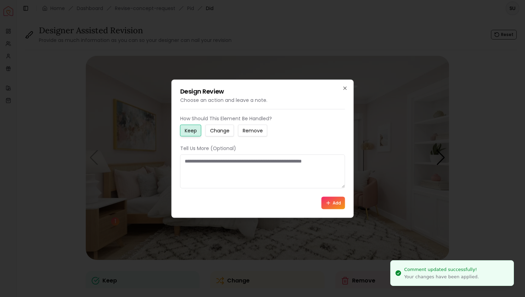
click at [199, 167] on textarea at bounding box center [262, 171] width 165 height 34
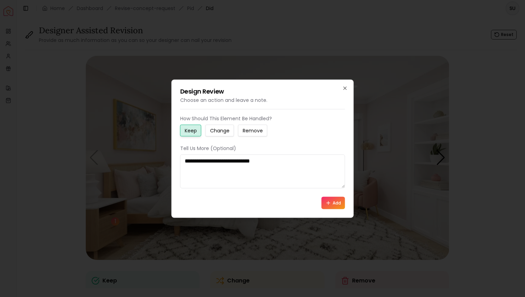
type textarea "**********"
click at [335, 204] on button "Add" at bounding box center [333, 203] width 24 height 12
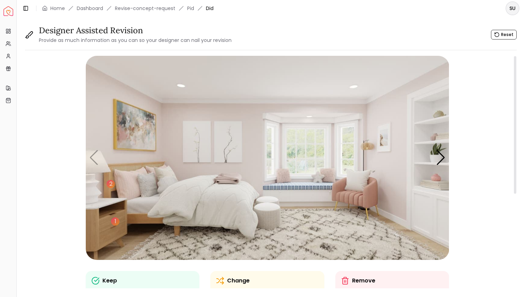
click at [92, 189] on img "1 / 5" at bounding box center [267, 158] width 363 height 204
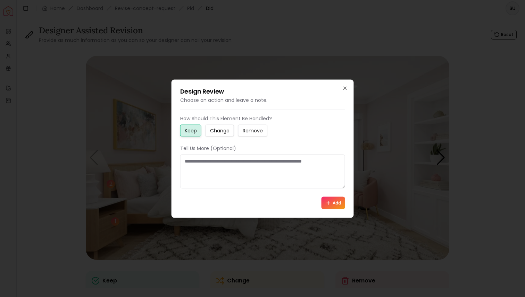
click at [223, 131] on small "Change" at bounding box center [219, 130] width 19 height 7
click at [198, 163] on textarea at bounding box center [262, 171] width 165 height 34
type textarea "**********"
click at [327, 206] on button "Add" at bounding box center [333, 203] width 24 height 12
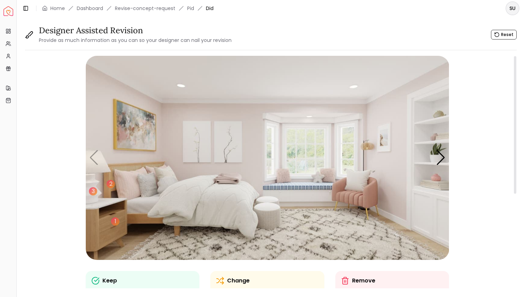
click at [286, 249] on img "1 / 5" at bounding box center [267, 158] width 363 height 204
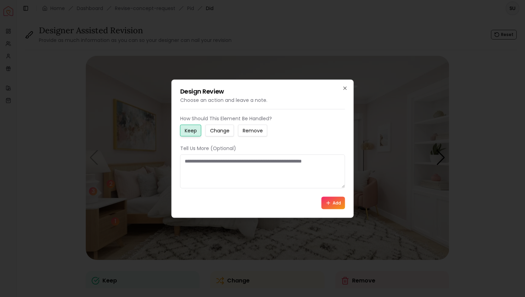
click at [223, 133] on small "Change" at bounding box center [219, 130] width 19 height 7
click at [202, 163] on textarea at bounding box center [262, 171] width 165 height 34
click at [192, 132] on small "Keep" at bounding box center [191, 130] width 12 height 7
click at [192, 165] on textarea at bounding box center [262, 171] width 165 height 34
type textarea "**********"
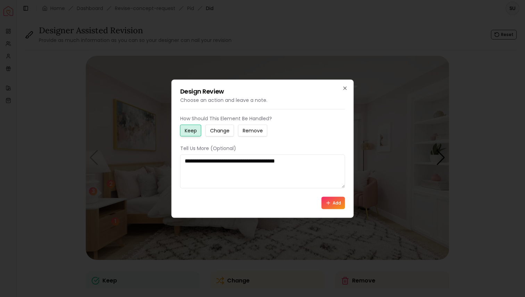
click at [333, 202] on button "Add" at bounding box center [333, 203] width 24 height 12
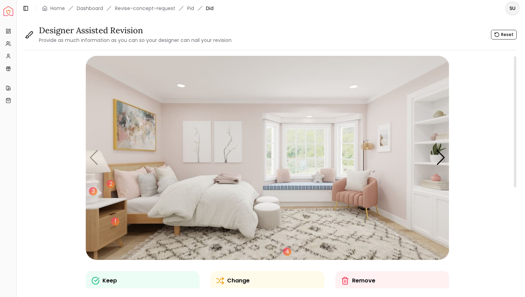
click at [270, 216] on img "1 / 5" at bounding box center [267, 158] width 363 height 204
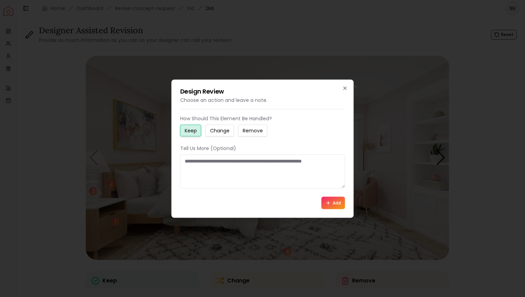
click at [227, 168] on textarea at bounding box center [262, 171] width 165 height 34
type textarea "*"
type textarea "**********"
click at [326, 206] on button "Add" at bounding box center [333, 203] width 24 height 12
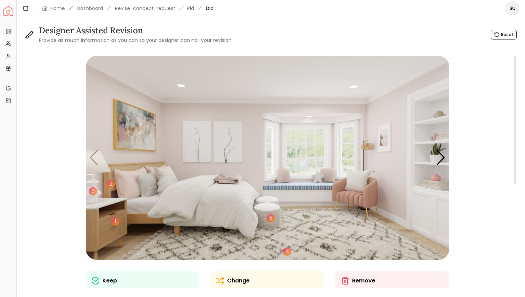
click at [142, 135] on img "1 / 5" at bounding box center [267, 158] width 363 height 204
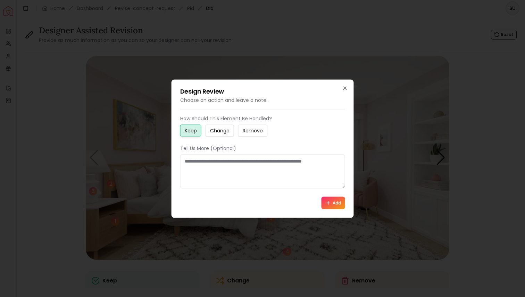
click at [218, 131] on small "Change" at bounding box center [219, 130] width 19 height 7
click at [207, 162] on textarea at bounding box center [262, 171] width 165 height 34
click at [248, 161] on textarea "**********" at bounding box center [262, 171] width 165 height 34
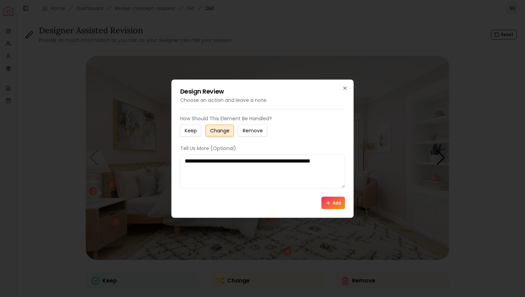
click at [224, 169] on textarea "**********" at bounding box center [262, 171] width 165 height 34
type textarea "**********"
click at [331, 199] on button "Add" at bounding box center [333, 203] width 24 height 12
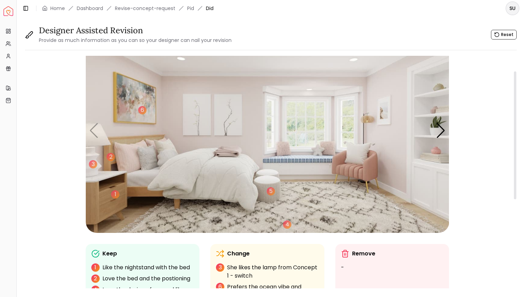
scroll to position [26, 0]
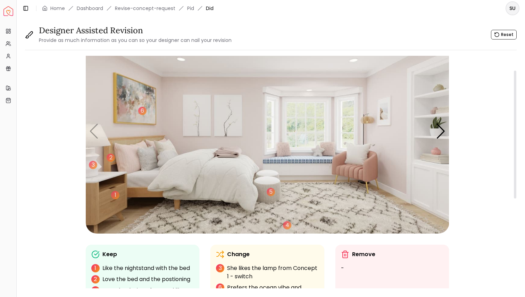
click at [433, 151] on img "1 / 5" at bounding box center [267, 131] width 363 height 204
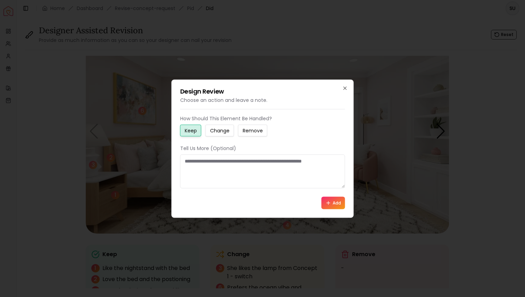
click at [226, 134] on small "Change" at bounding box center [219, 130] width 19 height 7
click at [206, 164] on textarea at bounding box center [262, 171] width 165 height 34
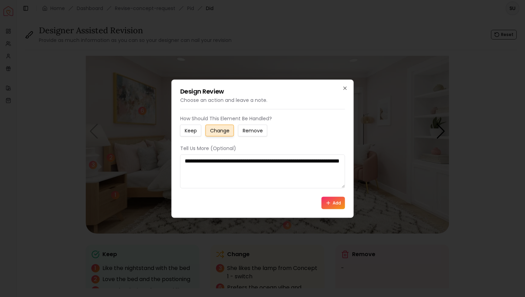
type textarea "**********"
click at [332, 203] on button "Add" at bounding box center [333, 203] width 24 height 12
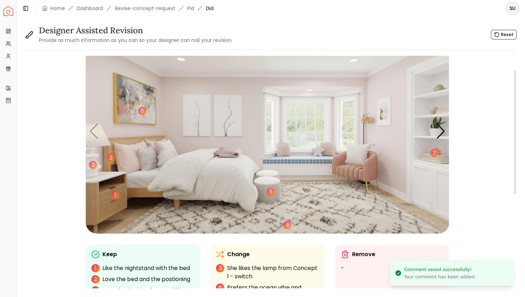
click at [366, 121] on img "1 / 5" at bounding box center [267, 131] width 363 height 204
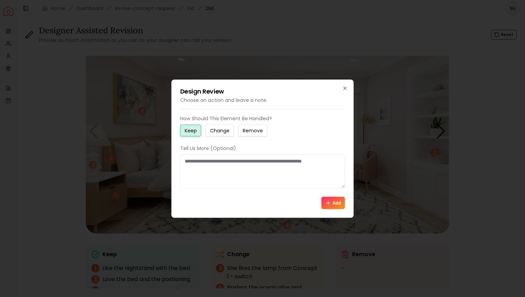
click at [203, 162] on textarea at bounding box center [262, 171] width 165 height 34
type textarea "**********"
click at [328, 204] on icon at bounding box center [328, 203] width 6 height 6
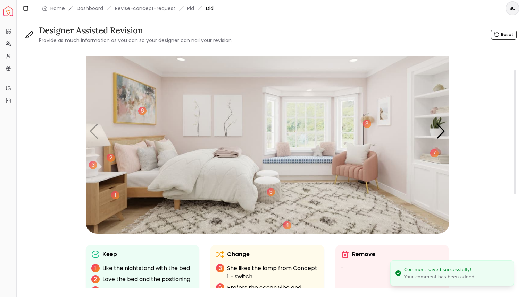
click at [353, 172] on img "1 / 5" at bounding box center [267, 131] width 363 height 204
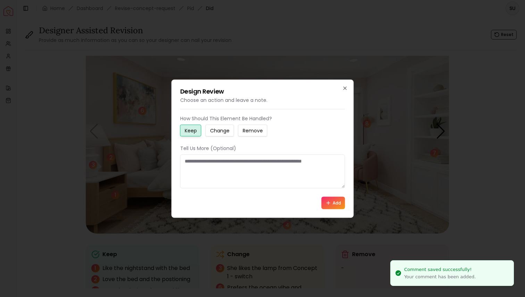
click at [211, 161] on textarea at bounding box center [262, 171] width 165 height 34
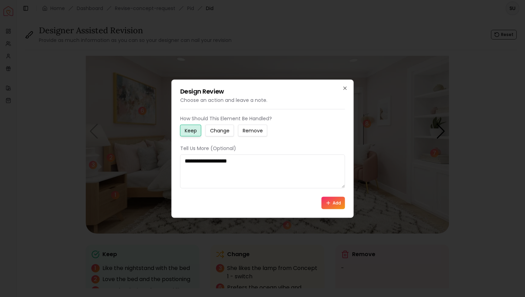
type textarea "**********"
click at [327, 200] on icon at bounding box center [328, 203] width 6 height 6
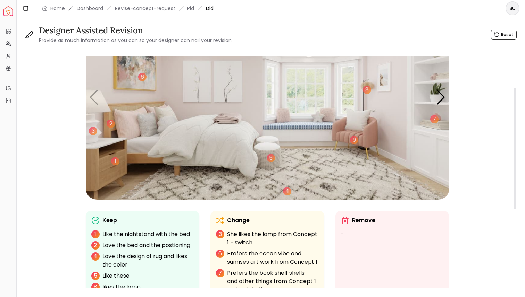
scroll to position [60, 0]
click at [150, 124] on img "1 / 5" at bounding box center [267, 98] width 363 height 204
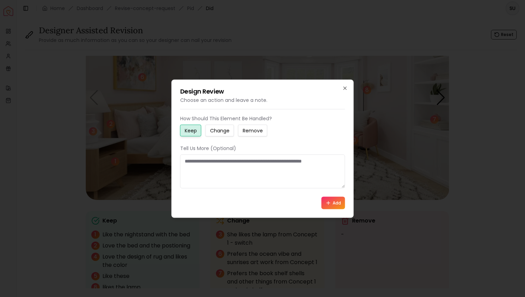
click at [207, 161] on textarea at bounding box center [262, 171] width 165 height 34
type textarea "**********"
click at [335, 204] on button "Add" at bounding box center [333, 203] width 24 height 12
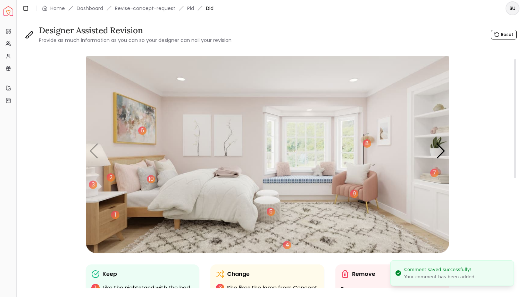
scroll to position [6, 0]
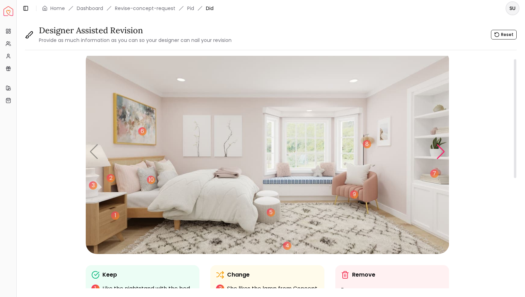
click at [439, 150] on div "Next slide" at bounding box center [440, 151] width 9 height 15
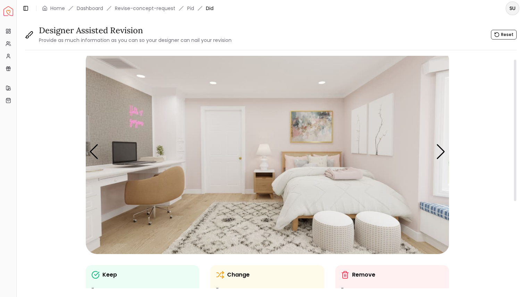
click at [157, 188] on img "2 / 5" at bounding box center [267, 152] width 363 height 204
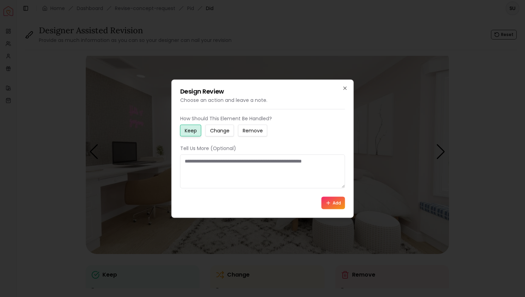
click at [216, 132] on small "Change" at bounding box center [219, 130] width 19 height 7
click at [194, 164] on textarea at bounding box center [262, 171] width 165 height 34
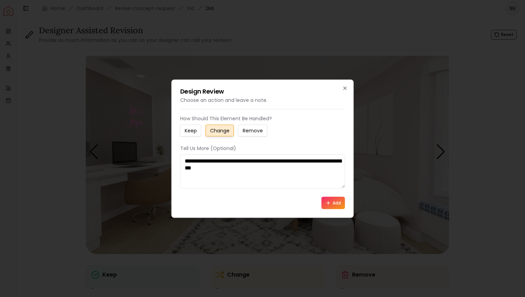
type textarea "**********"
click at [334, 204] on button "Add" at bounding box center [333, 203] width 24 height 12
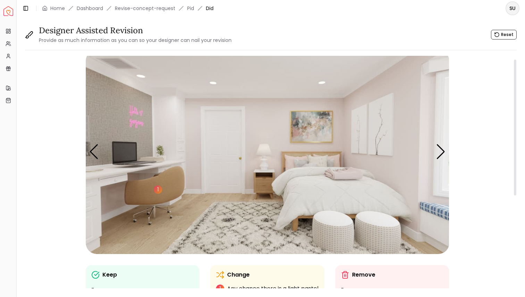
click at [133, 117] on img "2 / 5" at bounding box center [267, 152] width 363 height 204
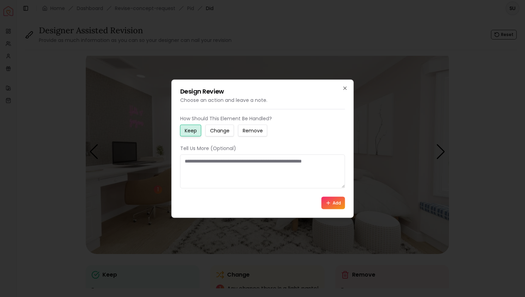
click at [195, 161] on textarea at bounding box center [262, 171] width 165 height 34
type textarea "**********"
click at [322, 201] on button "Add" at bounding box center [333, 203] width 24 height 12
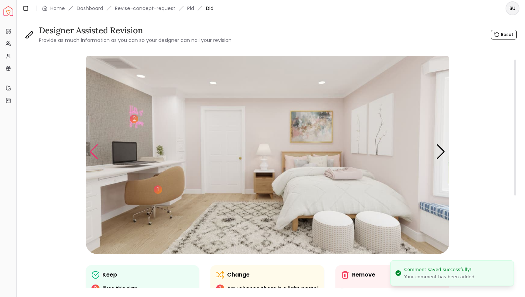
click at [95, 156] on div "Previous slide" at bounding box center [93, 151] width 9 height 15
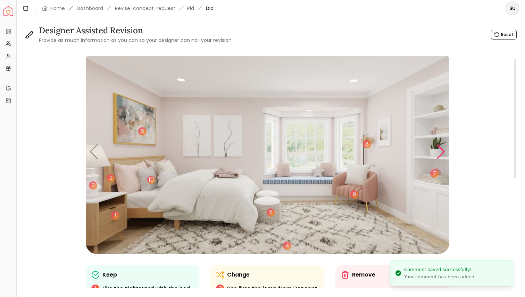
click at [441, 150] on div "Next slide" at bounding box center [440, 151] width 9 height 15
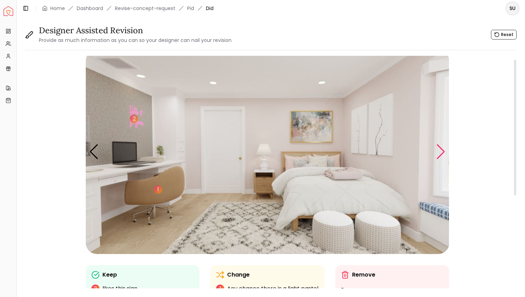
click at [441, 150] on div "Next slide" at bounding box center [440, 151] width 9 height 15
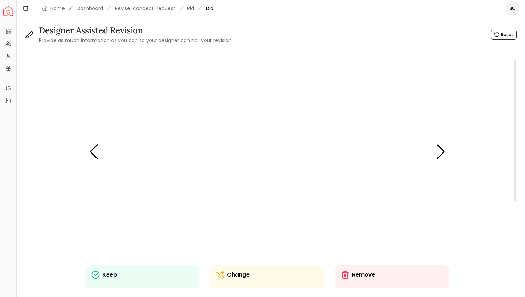
click at [334, 152] on img "3 / 5" at bounding box center [267, 152] width 363 height 204
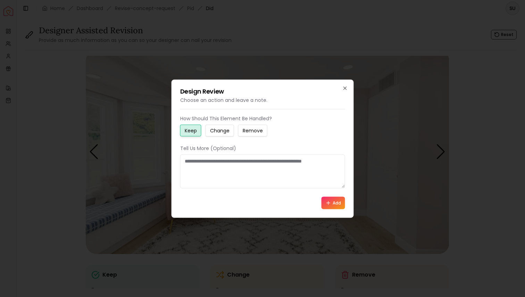
click at [221, 132] on small "Change" at bounding box center [219, 130] width 19 height 7
click at [207, 163] on textarea at bounding box center [262, 171] width 165 height 34
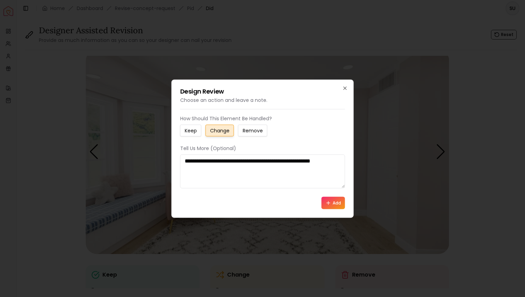
type textarea "**********"
click at [329, 208] on button "Add" at bounding box center [333, 203] width 24 height 12
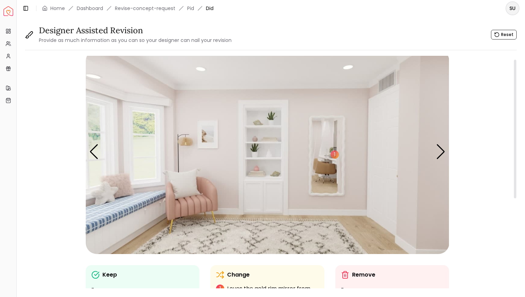
click at [109, 189] on img "3 / 5" at bounding box center [267, 152] width 363 height 204
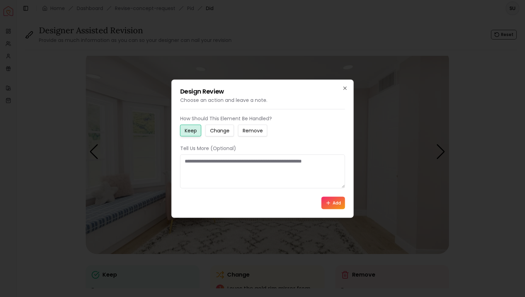
click at [183, 170] on textarea at bounding box center [262, 171] width 165 height 34
type textarea "**********"
click at [327, 204] on icon at bounding box center [328, 203] width 6 height 6
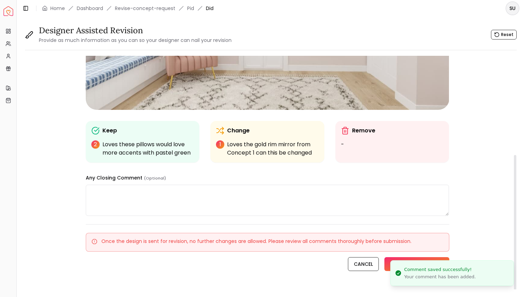
scroll to position [166, 0]
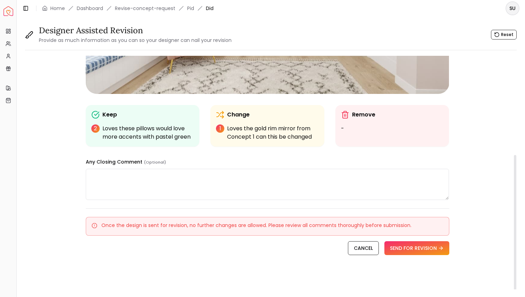
click at [100, 176] on textarea at bounding box center [267, 184] width 363 height 31
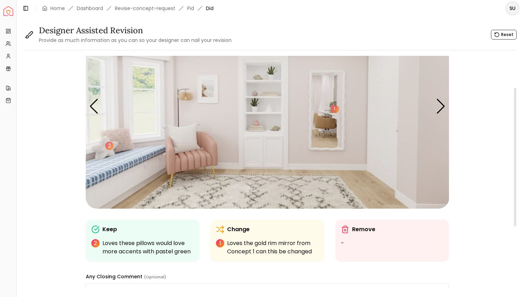
scroll to position [29, 0]
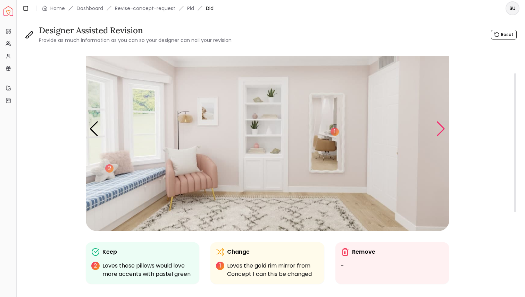
click at [436, 134] on div "Next slide" at bounding box center [440, 128] width 9 height 15
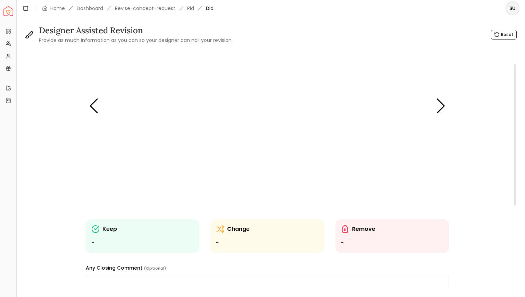
scroll to position [0, 0]
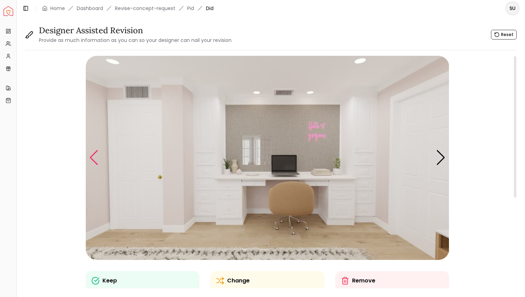
click at [92, 154] on div "Previous slide" at bounding box center [93, 157] width 9 height 15
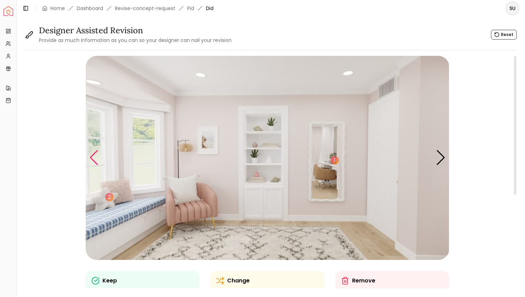
click at [92, 154] on div "Previous slide" at bounding box center [93, 157] width 9 height 15
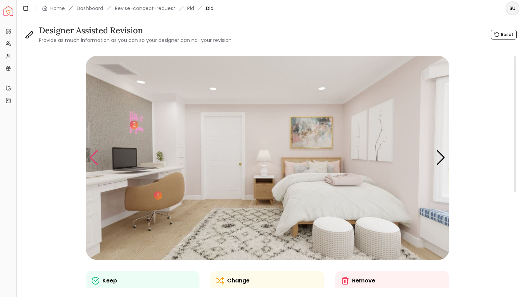
click at [92, 154] on div "Previous slide" at bounding box center [93, 157] width 9 height 15
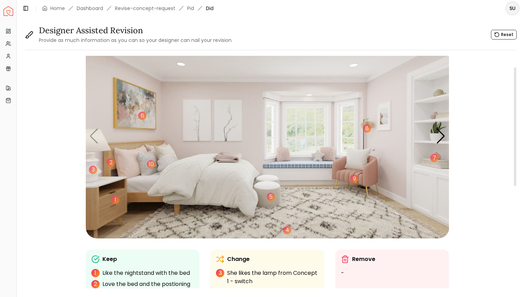
scroll to position [22, 0]
click at [436, 136] on div "Next slide" at bounding box center [440, 135] width 9 height 15
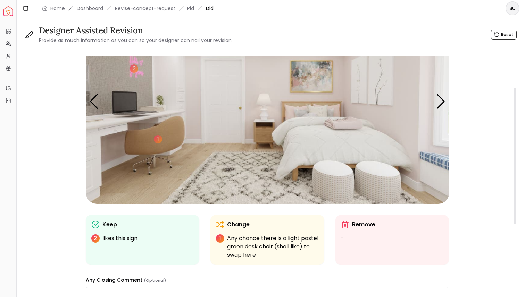
scroll to position [61, 0]
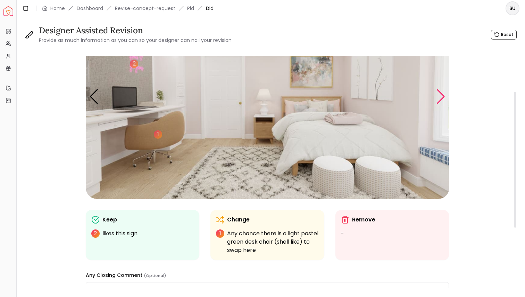
click at [441, 101] on div "Next slide" at bounding box center [440, 96] width 9 height 15
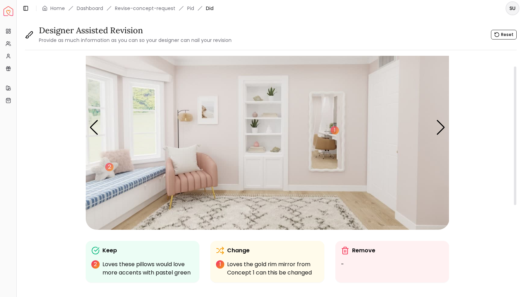
scroll to position [36, 0]
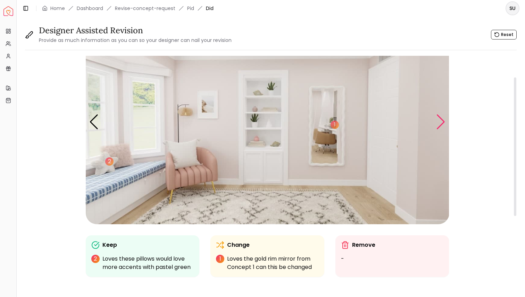
click at [442, 120] on div "Next slide" at bounding box center [440, 121] width 9 height 15
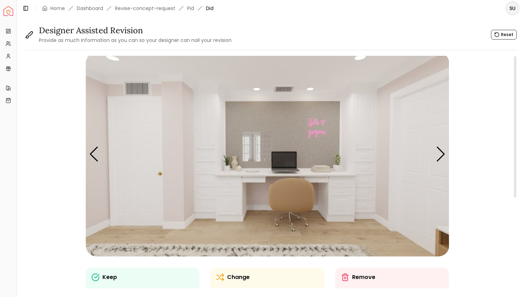
scroll to position [0, 0]
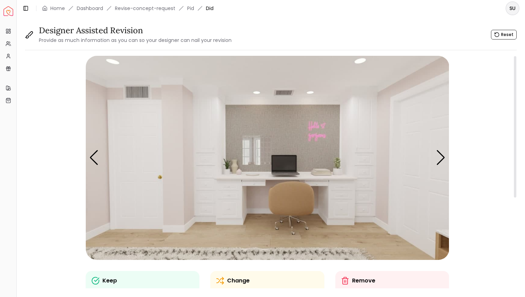
click at [255, 152] on img "4 / 5" at bounding box center [267, 158] width 363 height 204
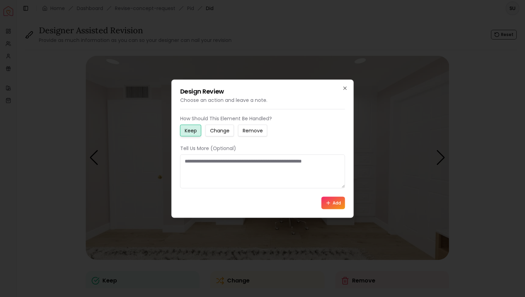
click at [194, 165] on textarea at bounding box center [262, 171] width 165 height 34
type textarea "*"
click at [341, 87] on div "Design Review Choose an action and leave a note. How Should This Element Be Han…" at bounding box center [262, 148] width 182 height 138
click at [344, 88] on icon "button" at bounding box center [344, 88] width 3 height 3
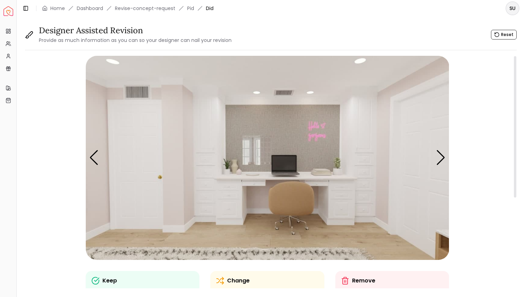
click at [226, 170] on img "4 / 5" at bounding box center [267, 158] width 363 height 204
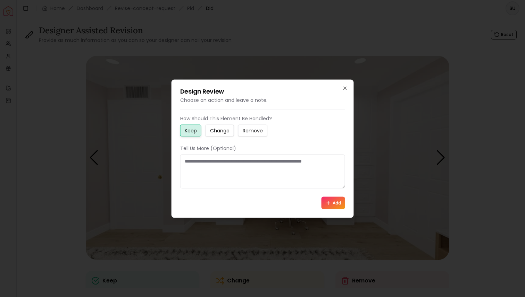
click at [343, 85] on div "Design Review Choose an action and leave a note. How Should This Element Be Han…" at bounding box center [262, 148] width 182 height 138
click at [346, 87] on icon "button" at bounding box center [344, 88] width 3 height 3
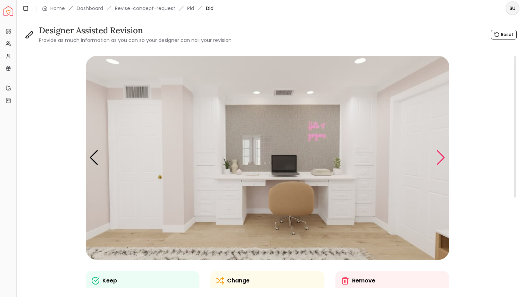
click at [443, 158] on div "Next slide" at bounding box center [440, 157] width 9 height 15
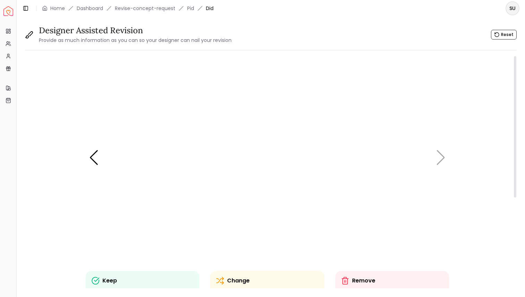
click at [443, 158] on img "5 / 5" at bounding box center [267, 158] width 363 height 204
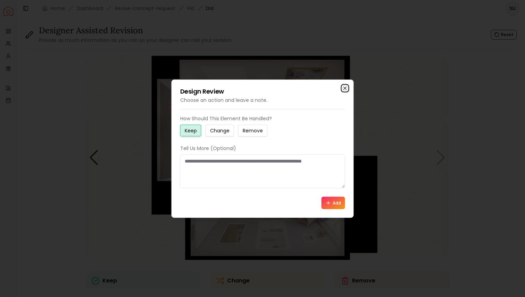
click at [346, 88] on icon "button" at bounding box center [345, 88] width 6 height 6
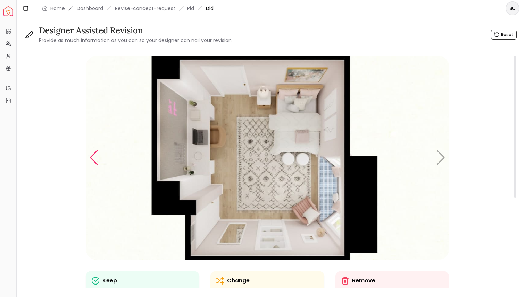
click at [96, 156] on div "Previous slide" at bounding box center [93, 157] width 9 height 15
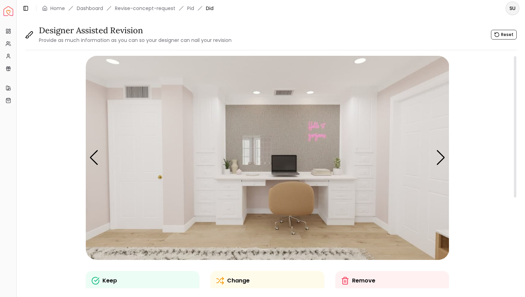
click at [273, 123] on img "4 / 5" at bounding box center [267, 158] width 363 height 204
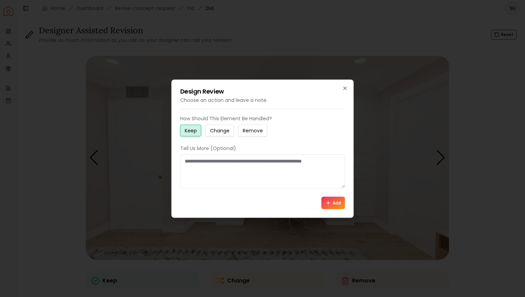
click at [193, 165] on textarea at bounding box center [262, 171] width 165 height 34
click at [214, 130] on small "Change" at bounding box center [219, 130] width 19 height 7
click at [199, 160] on textarea at bounding box center [262, 171] width 165 height 34
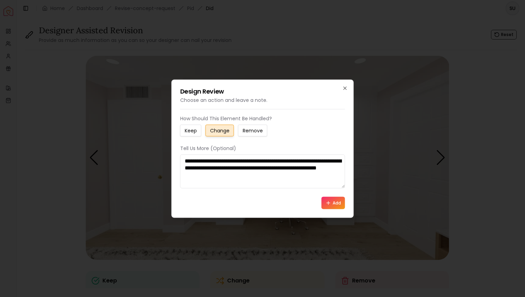
type textarea "**********"
click at [337, 202] on button "Add" at bounding box center [333, 203] width 24 height 12
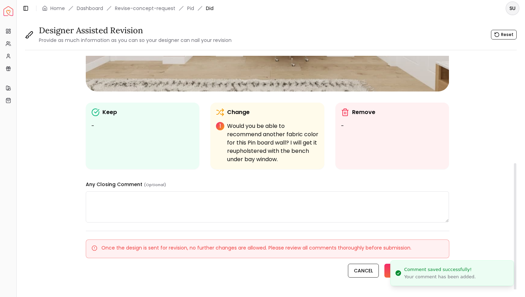
scroll to position [191, 0]
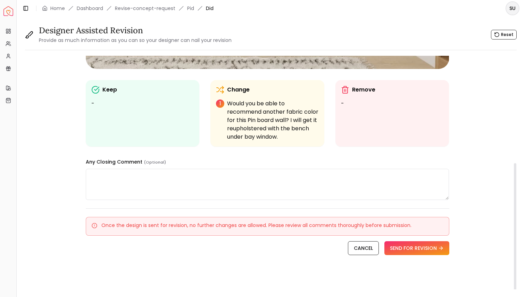
click at [117, 176] on textarea at bounding box center [267, 184] width 363 height 31
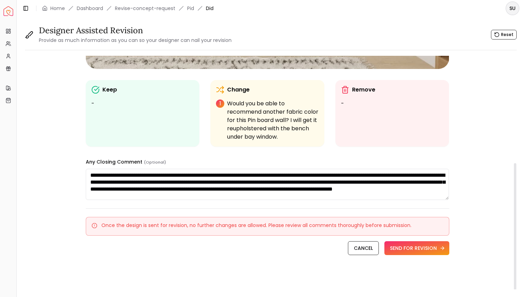
type textarea "**********"
click at [411, 251] on button "SEND FOR REVISION" at bounding box center [416, 248] width 65 height 14
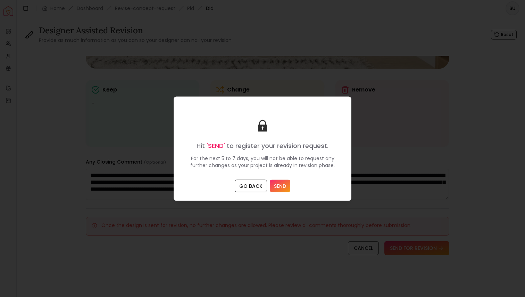
click at [283, 189] on button "SEND" at bounding box center [280, 186] width 20 height 12
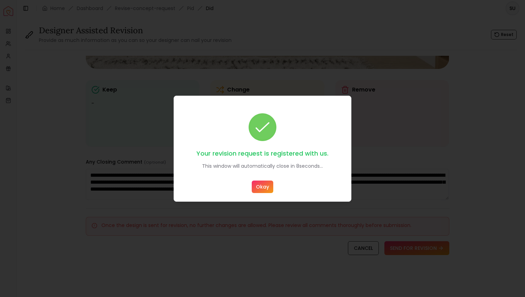
click at [265, 192] on button "Okay" at bounding box center [263, 187] width 22 height 12
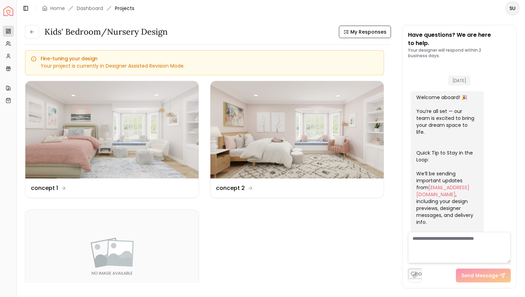
scroll to position [228, 0]
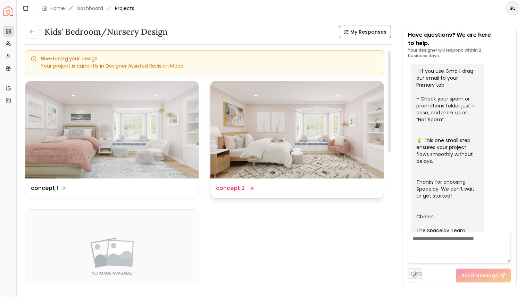
click at [250, 133] on img at bounding box center [296, 129] width 173 height 97
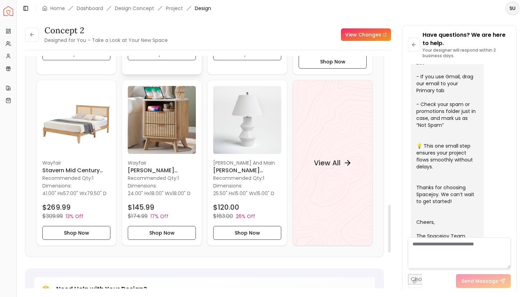
scroll to position [753, 0]
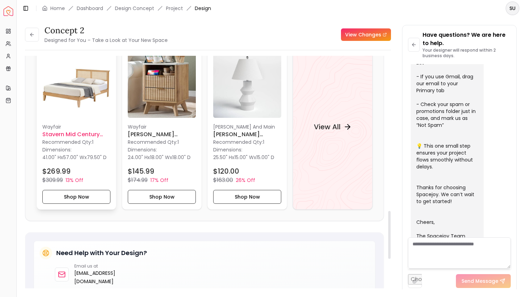
click at [83, 95] on img at bounding box center [76, 84] width 68 height 68
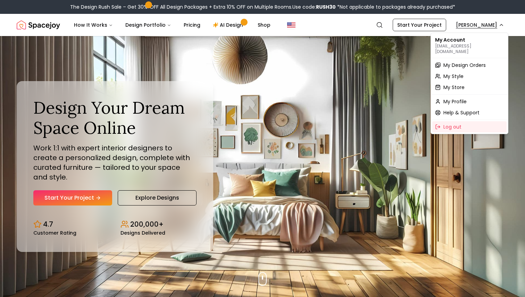
click at [470, 62] on span "My Design Orders" at bounding box center [464, 65] width 42 height 7
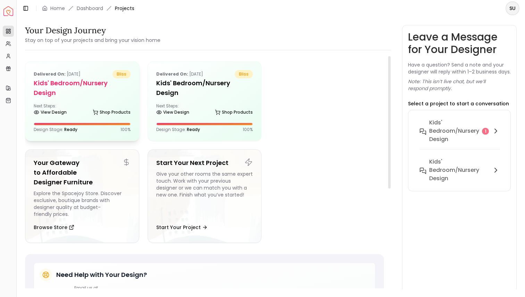
click at [82, 89] on div "Delivered on: [DATE] bliss Kids' Bedroom/Nursery design Next Steps: View Design…" at bounding box center [81, 101] width 113 height 79
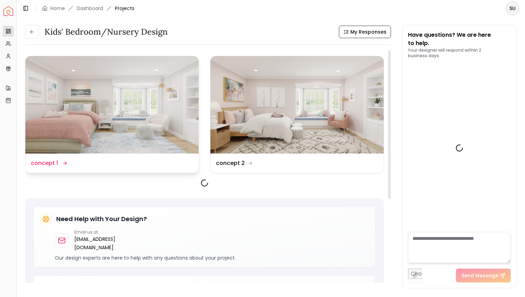
click at [110, 100] on img at bounding box center [111, 104] width 173 height 97
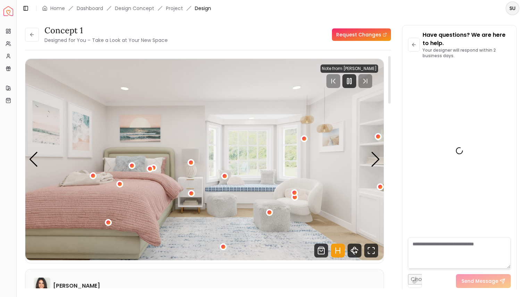
scroll to position [222, 0]
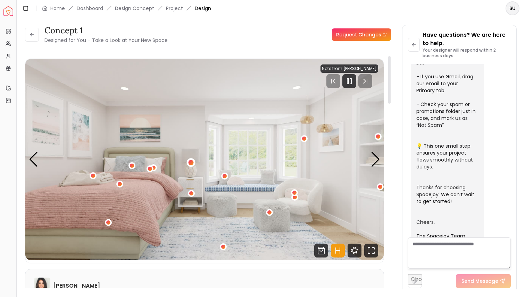
click at [189, 162] on div "1 / 5" at bounding box center [190, 162] width 5 height 5
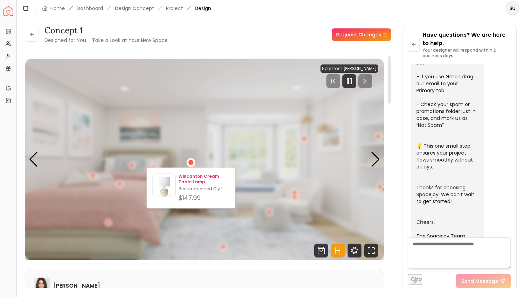
click at [189, 181] on p "Wincanton Cream Table Lamp" at bounding box center [203, 179] width 51 height 11
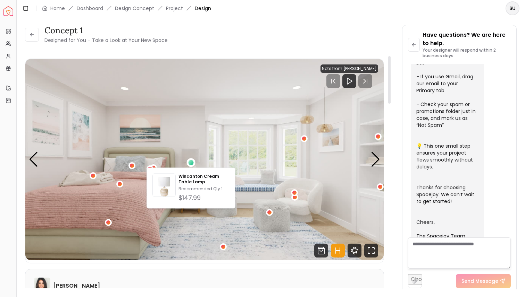
click at [224, 215] on img "1 / 5" at bounding box center [204, 160] width 358 height 202
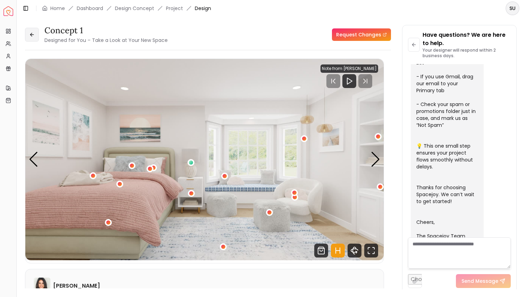
click at [33, 34] on icon at bounding box center [32, 35] width 6 height 6
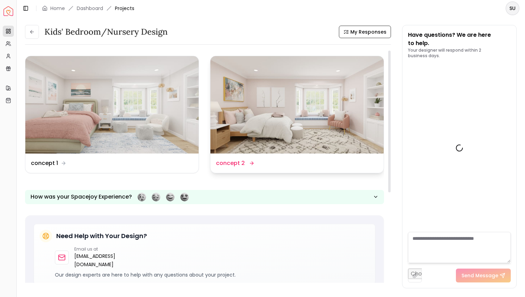
scroll to position [228, 0]
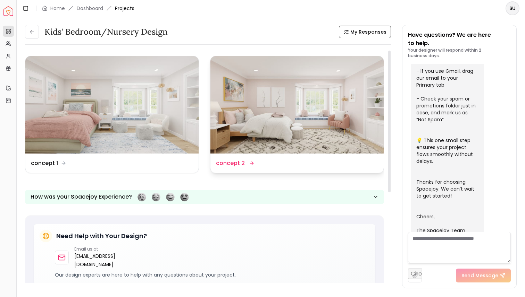
click at [314, 144] on img at bounding box center [296, 104] width 173 height 97
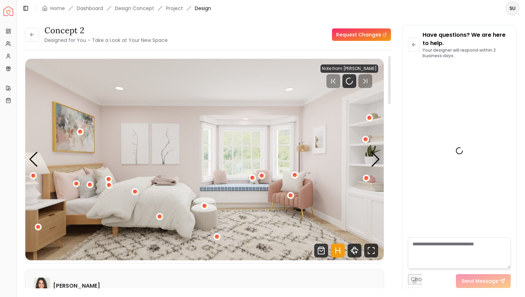
scroll to position [222, 0]
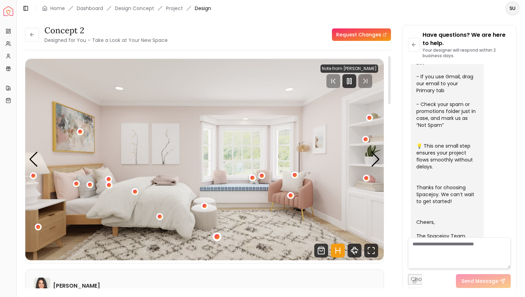
click at [214, 237] on div "1 / 5" at bounding box center [216, 236] width 9 height 9
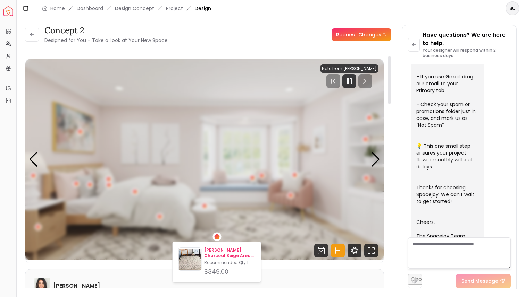
click at [220, 252] on p "[PERSON_NAME] Charcoal Beige Area Rug-9'x12'" at bounding box center [229, 253] width 51 height 11
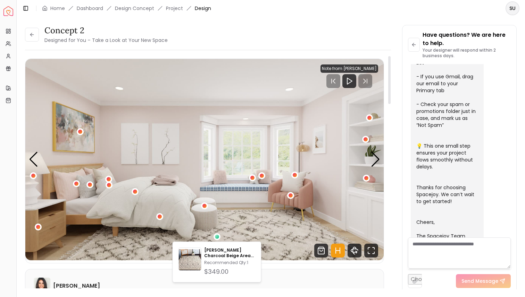
click at [200, 41] on div "concept 2 Designed for You – Take a Look at Your New Space" at bounding box center [208, 34] width 366 height 19
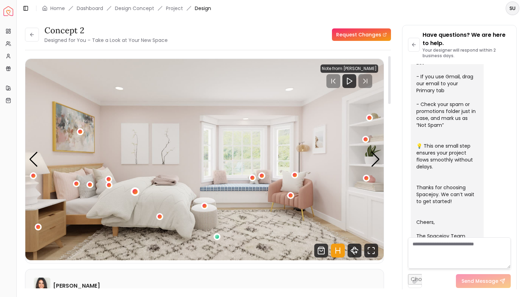
click at [135, 190] on div "1 / 5" at bounding box center [135, 191] width 5 height 5
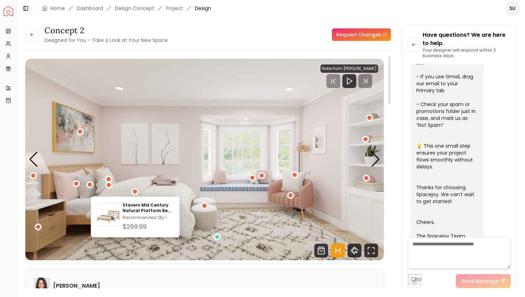
click at [154, 148] on img "1 / 5" at bounding box center [204, 160] width 358 height 202
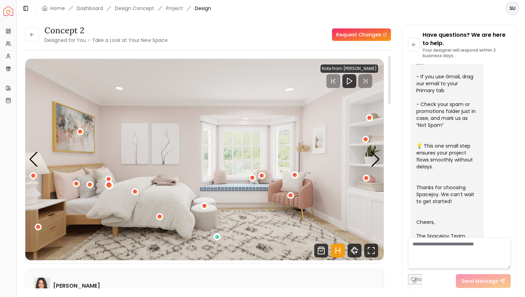
click at [109, 184] on div "1 / 5" at bounding box center [109, 184] width 5 height 5
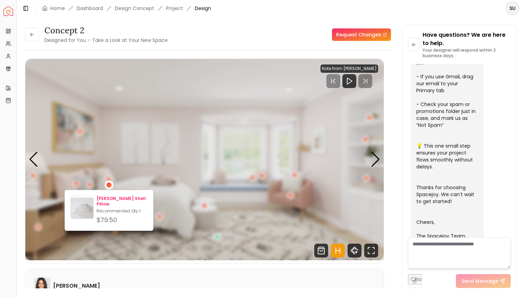
click at [111, 198] on p "[PERSON_NAME] Shell Pillow" at bounding box center [121, 201] width 51 height 11
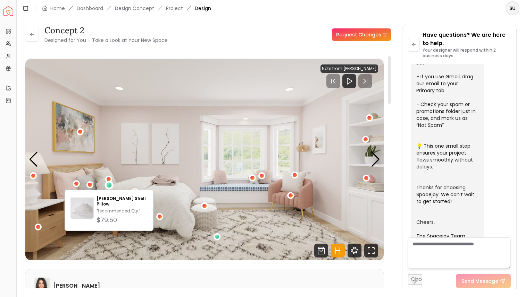
click at [158, 154] on img "1 / 5" at bounding box center [204, 160] width 358 height 202
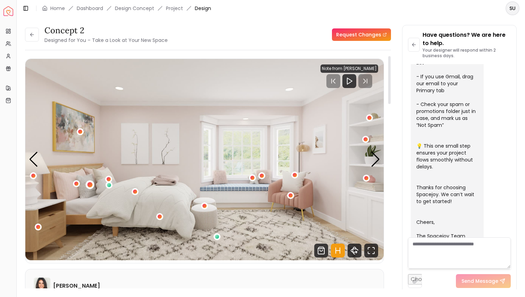
click at [88, 184] on div "1 / 5" at bounding box center [89, 184] width 5 height 5
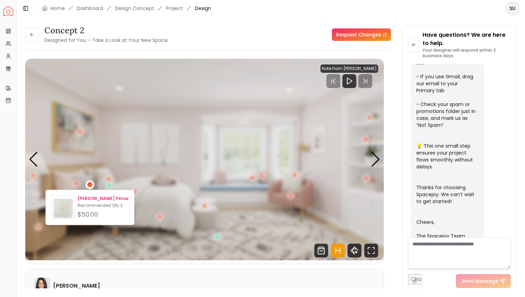
click at [100, 198] on p "[PERSON_NAME] Pillow" at bounding box center [102, 199] width 51 height 6
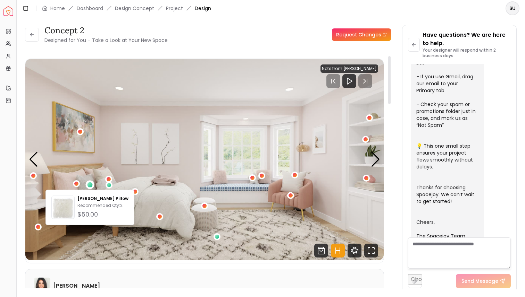
click at [172, 162] on img "1 / 5" at bounding box center [204, 160] width 358 height 202
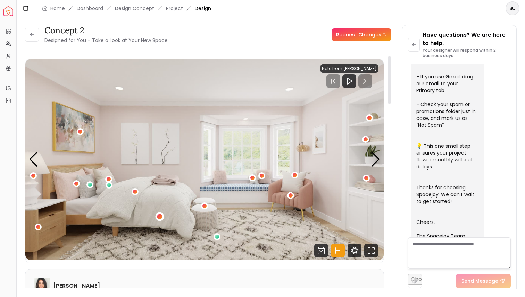
click at [159, 218] on div "1 / 5" at bounding box center [159, 216] width 5 height 5
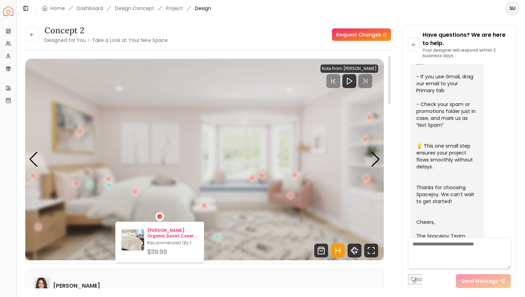
click at [161, 234] on p "[PERSON_NAME] Organic Duvet Cover Queen" at bounding box center [172, 233] width 51 height 11
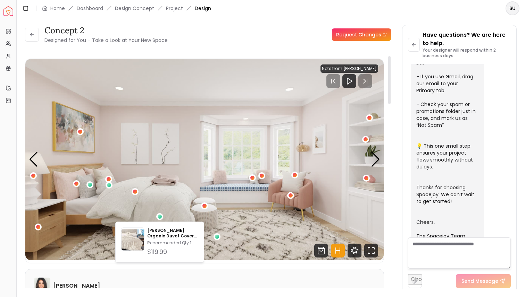
click at [278, 39] on div "concept 2 Designed for You – Take a Look at Your New Space Request Changes" at bounding box center [208, 34] width 366 height 19
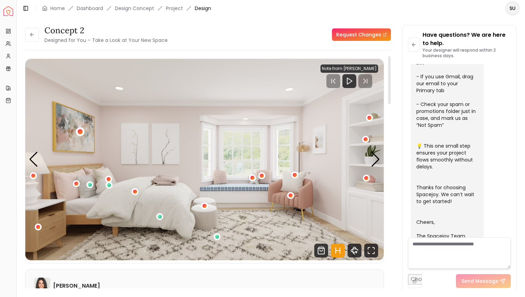
click at [80, 132] on div "1 / 5" at bounding box center [79, 131] width 5 height 5
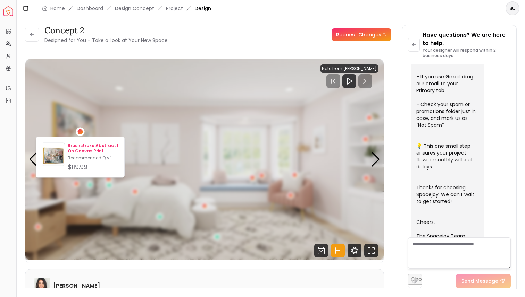
click at [82, 151] on p "Brushstroke Abstract I On Canvas Print" at bounding box center [93, 148] width 51 height 11
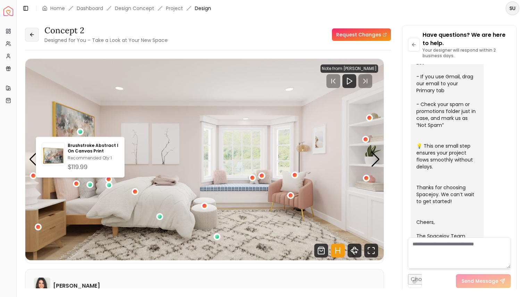
click at [34, 36] on icon at bounding box center [32, 35] width 6 height 6
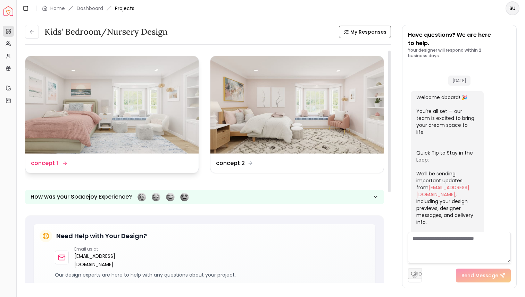
scroll to position [228, 0]
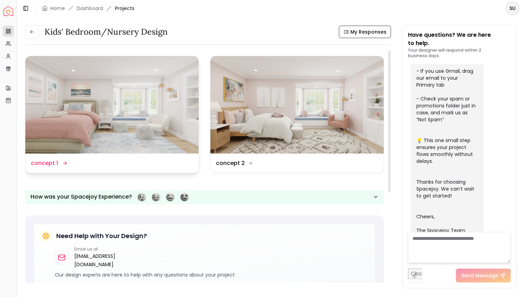
click at [94, 85] on img at bounding box center [111, 104] width 173 height 97
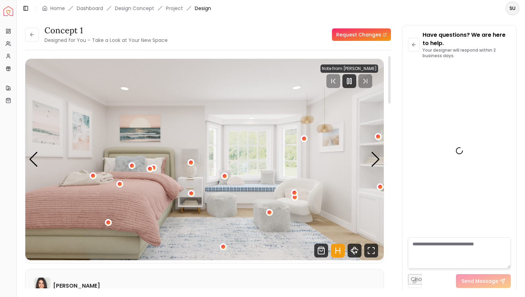
scroll to position [222, 0]
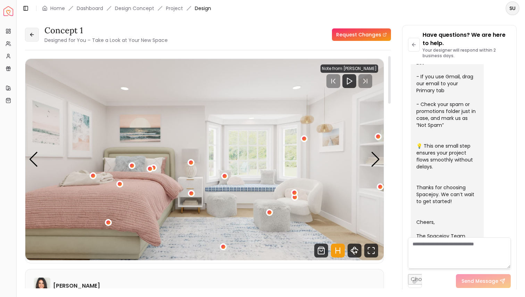
click at [31, 36] on icon at bounding box center [32, 35] width 6 height 6
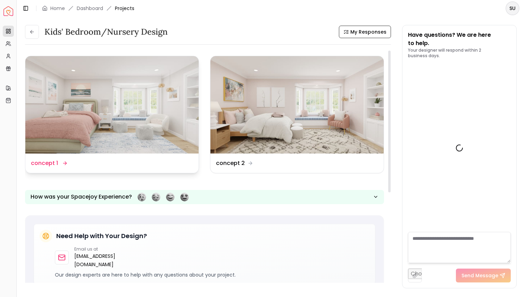
scroll to position [228, 0]
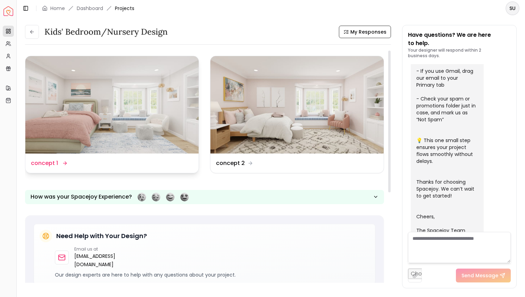
click at [131, 102] on img at bounding box center [111, 104] width 173 height 97
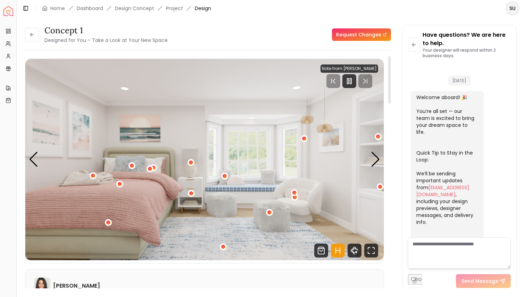
scroll to position [222, 0]
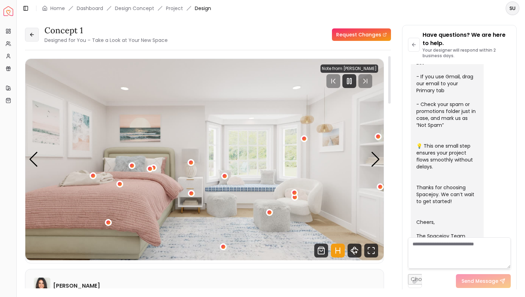
click at [30, 35] on icon at bounding box center [31, 35] width 3 height 0
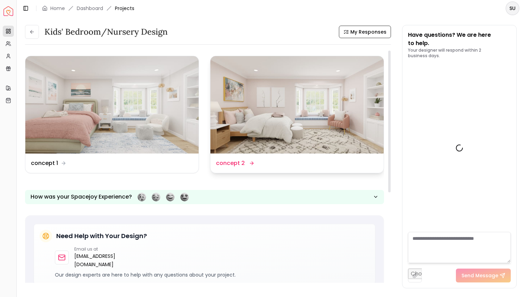
scroll to position [228, 0]
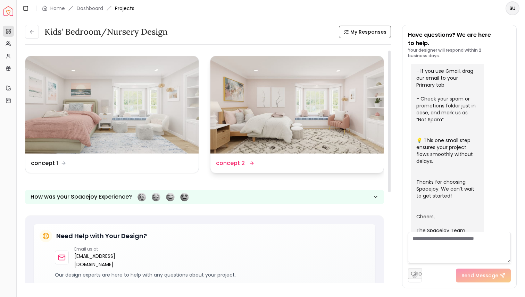
click at [344, 101] on img at bounding box center [296, 104] width 173 height 97
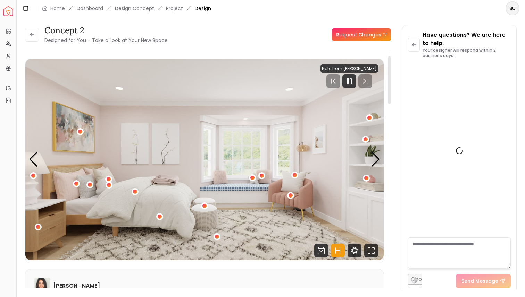
scroll to position [222, 0]
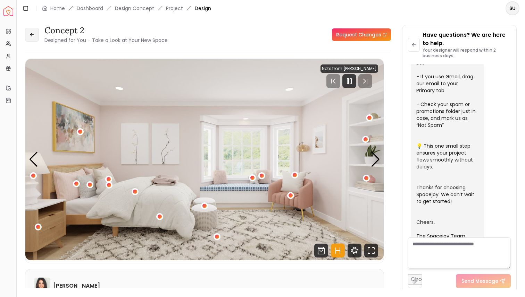
click at [31, 40] on button at bounding box center [32, 35] width 14 height 14
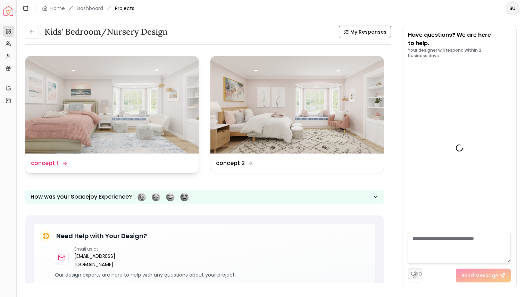
scroll to position [228, 0]
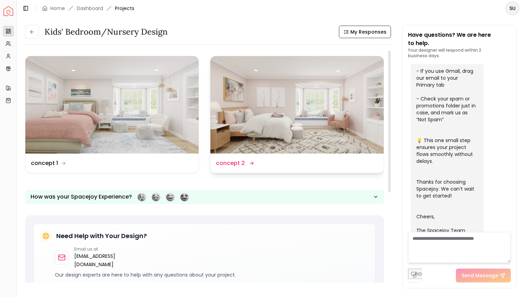
click at [344, 100] on img at bounding box center [296, 104] width 173 height 97
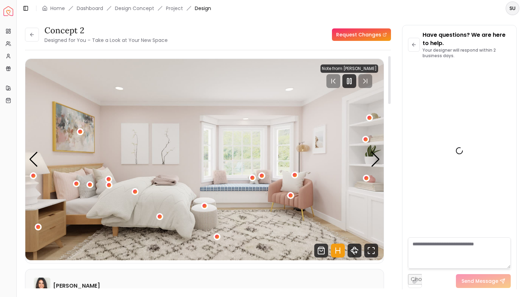
scroll to position [222, 0]
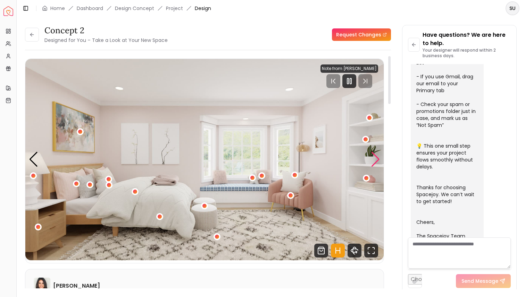
click at [372, 166] on div "Next slide" at bounding box center [375, 159] width 9 height 15
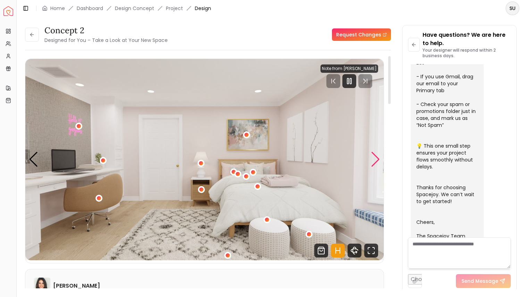
click at [372, 166] on div "Next slide" at bounding box center [375, 159] width 9 height 15
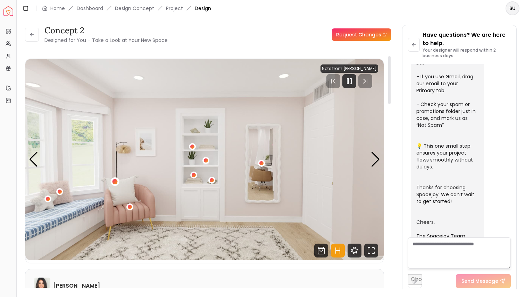
click at [115, 183] on div "3 / 5" at bounding box center [114, 181] width 5 height 5
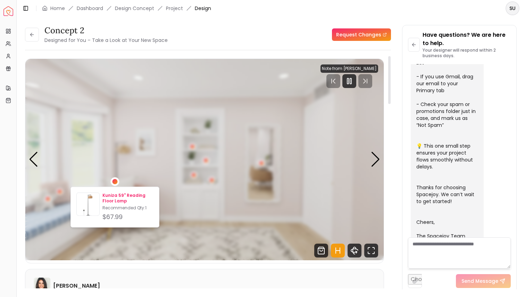
click at [110, 195] on p "Kuniza 59" Reading Floor Lamp" at bounding box center [127, 198] width 51 height 11
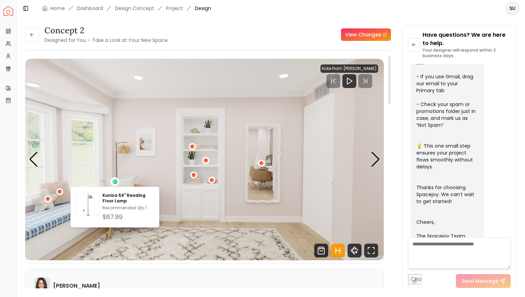
click at [361, 169] on img "3 / 5" at bounding box center [204, 160] width 358 height 202
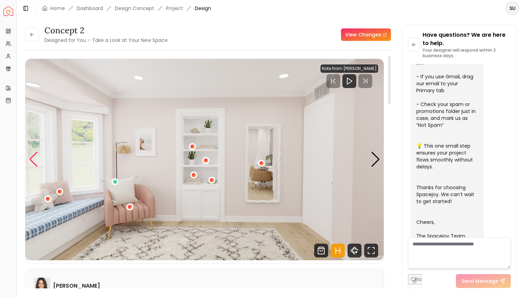
click at [32, 159] on div "Previous slide" at bounding box center [33, 159] width 9 height 15
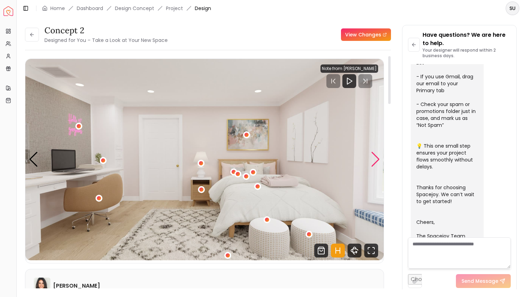
click at [371, 158] on div "Next slide" at bounding box center [375, 159] width 9 height 15
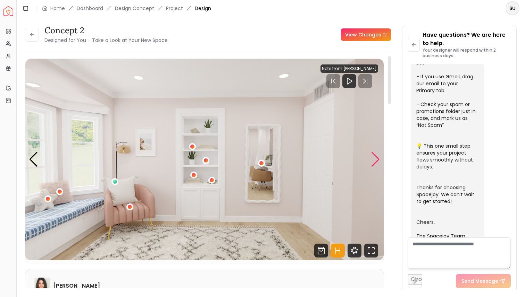
click at [371, 158] on div "Next slide" at bounding box center [375, 159] width 9 height 15
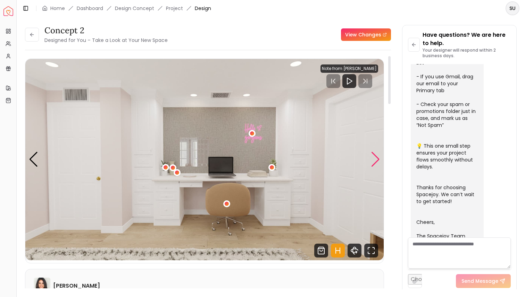
click at [371, 158] on div "Next slide" at bounding box center [375, 159] width 9 height 15
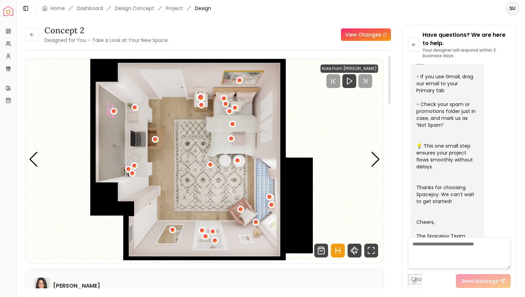
click at [199, 95] on div "5 / 5" at bounding box center [200, 97] width 9 height 9
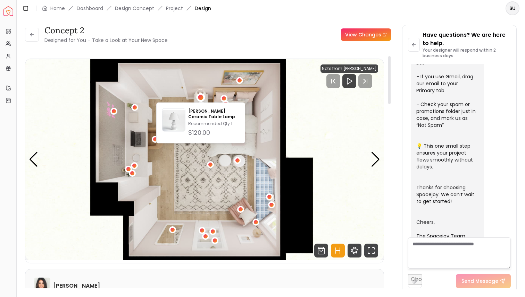
click at [197, 73] on img "5 / 5" at bounding box center [204, 160] width 358 height 202
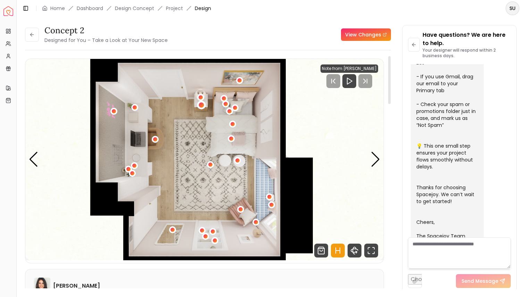
click at [200, 107] on div "5 / 5" at bounding box center [200, 105] width 5 height 5
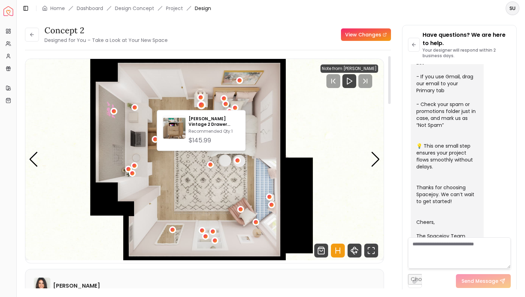
click at [207, 73] on img "5 / 5" at bounding box center [204, 160] width 358 height 202
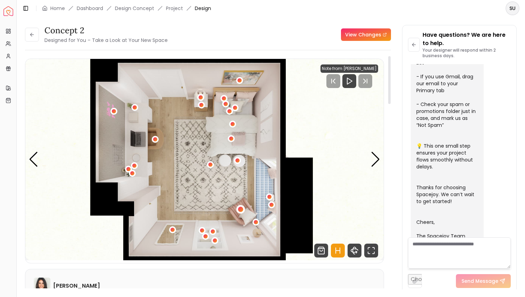
click at [240, 210] on div "5 / 5" at bounding box center [240, 209] width 5 height 5
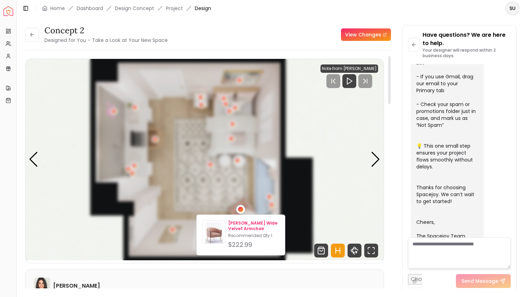
click at [238, 229] on p "[PERSON_NAME] Wide Velvet Armchair" at bounding box center [253, 226] width 51 height 11
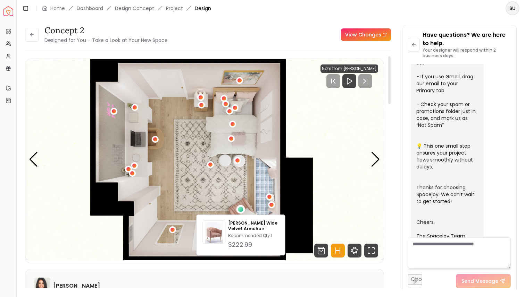
click at [316, 126] on img "5 / 5" at bounding box center [204, 160] width 358 height 202
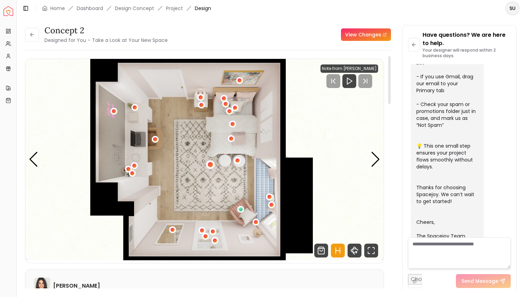
click at [208, 165] on div "5 / 5" at bounding box center [210, 164] width 5 height 5
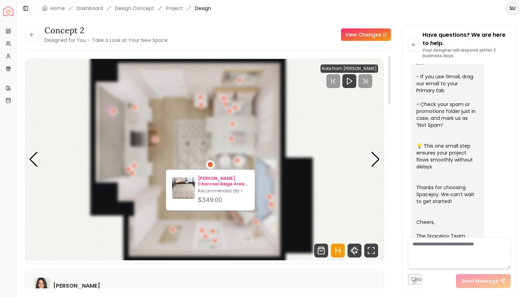
click at [210, 178] on p "[PERSON_NAME] Charcoal Beige Area Rug-9'x12'" at bounding box center [223, 181] width 51 height 11
click at [215, 181] on p "[PERSON_NAME] Charcoal Beige Area Rug-9'x12'" at bounding box center [223, 181] width 51 height 11
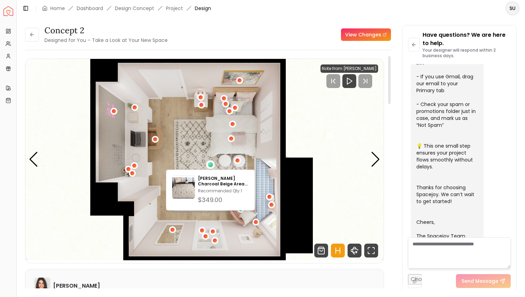
click at [305, 100] on img "5 / 5" at bounding box center [204, 160] width 358 height 202
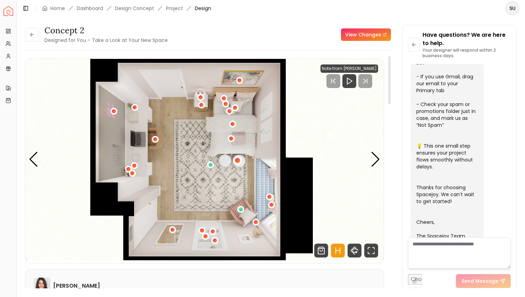
click at [237, 163] on div "5 / 5" at bounding box center [237, 160] width 5 height 5
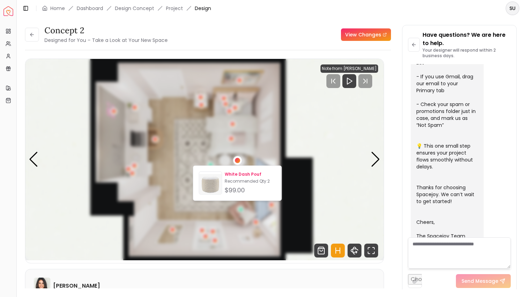
click at [240, 176] on p "White Dash Pouf" at bounding box center [249, 175] width 51 height 6
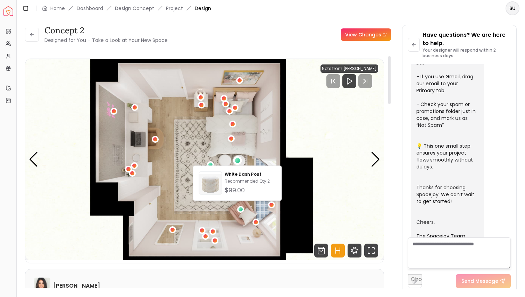
click at [264, 149] on img "5 / 5" at bounding box center [204, 160] width 358 height 202
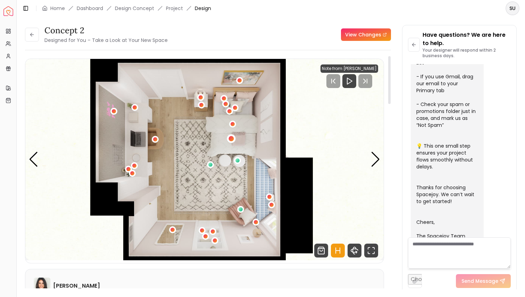
click at [231, 138] on div "5 / 5" at bounding box center [230, 138] width 5 height 5
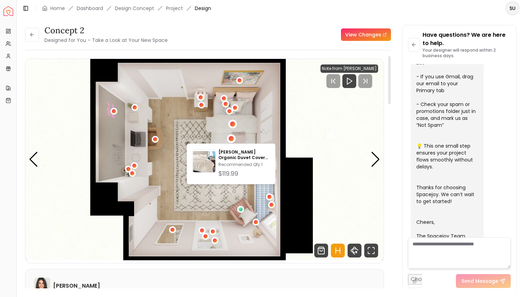
click at [231, 125] on div "5 / 5" at bounding box center [232, 124] width 5 height 5
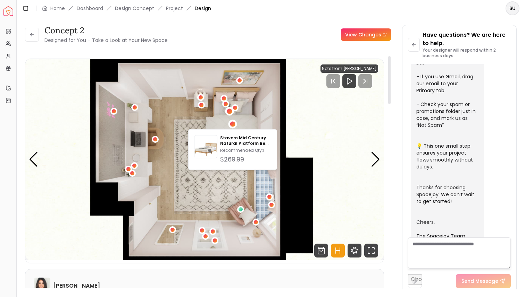
click at [229, 109] on div "5 / 5" at bounding box center [229, 111] width 5 height 5
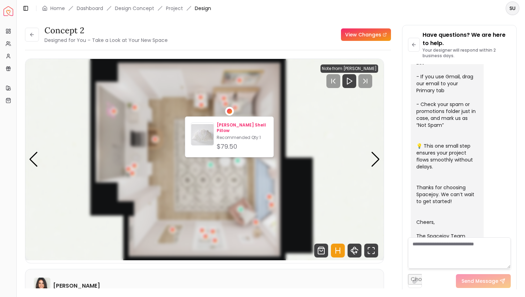
click at [231, 124] on p "[PERSON_NAME] Shell Pillow" at bounding box center [241, 127] width 51 height 11
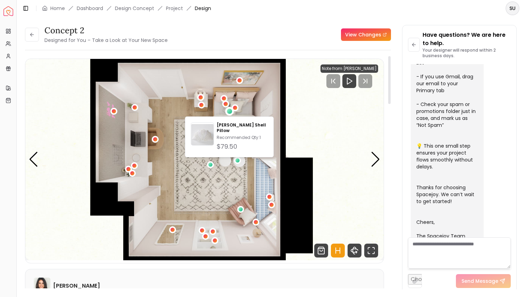
click at [313, 105] on img "5 / 5" at bounding box center [204, 160] width 358 height 202
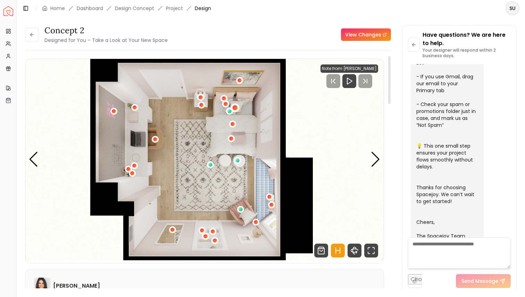
click at [235, 106] on div "5 / 5" at bounding box center [234, 107] width 5 height 5
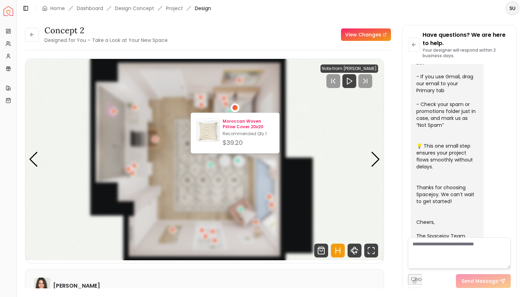
click at [237, 126] on p "Moroccan Woven Pillow Cover 20x20" at bounding box center [247, 124] width 51 height 11
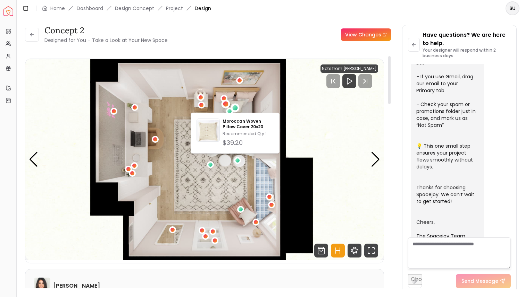
click at [225, 103] on div "5 / 5" at bounding box center [225, 103] width 5 height 5
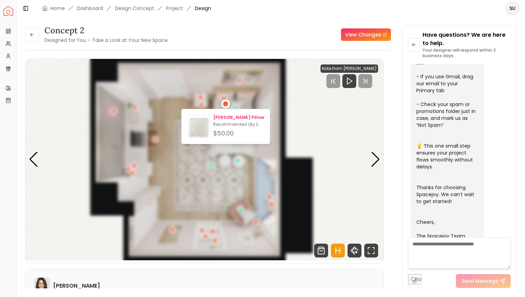
click at [228, 118] on p "[PERSON_NAME] Pillow" at bounding box center [238, 118] width 51 height 6
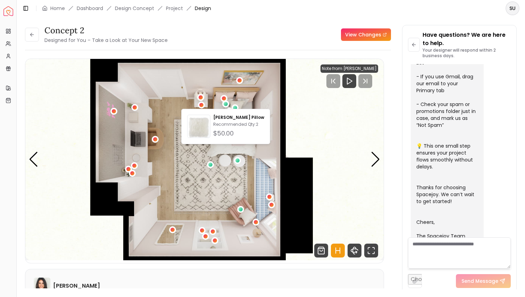
click at [417, 10] on header "Toggle Sidebar Home Dashboard Design Concept Project Design SU" at bounding box center [271, 8] width 508 height 17
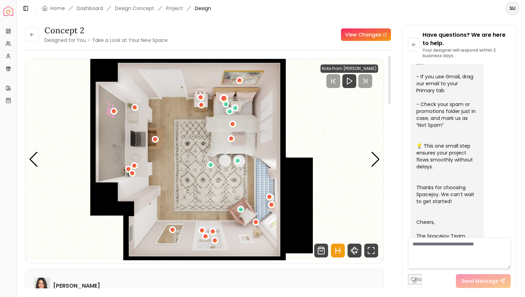
click at [222, 97] on div "5 / 5" at bounding box center [223, 98] width 5 height 5
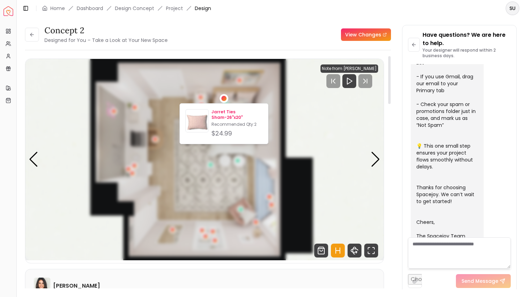
click at [221, 121] on div "Jarret Ties Sham-26"x20" Recommended Qty: 2 $24.99" at bounding box center [236, 123] width 51 height 29
